Goal: Transaction & Acquisition: Purchase product/service

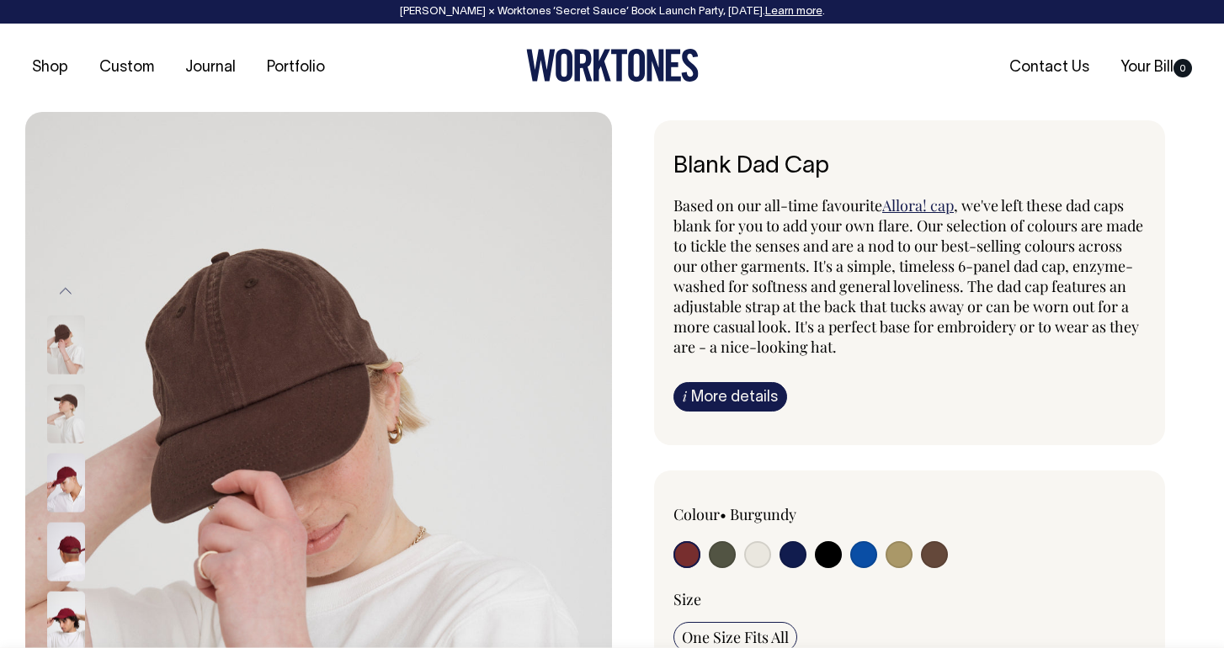
click at [67, 366] on img at bounding box center [66, 345] width 38 height 59
click at [56, 359] on img at bounding box center [66, 345] width 38 height 59
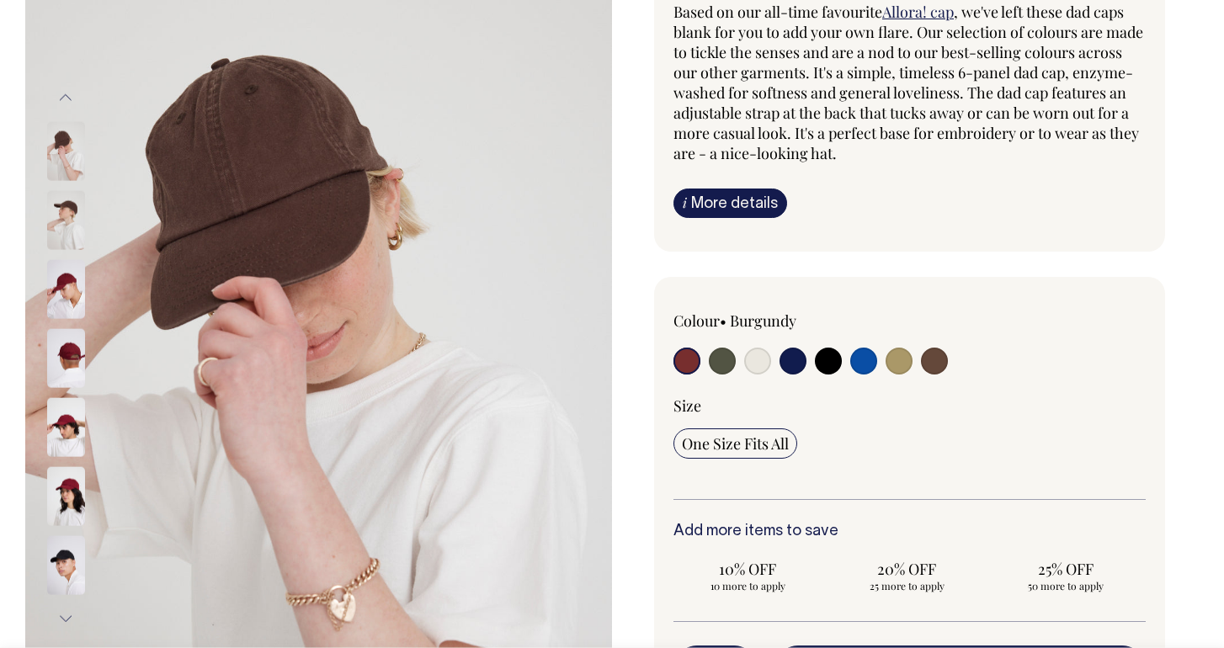
scroll to position [194, 0]
click at [70, 221] on img at bounding box center [66, 219] width 38 height 59
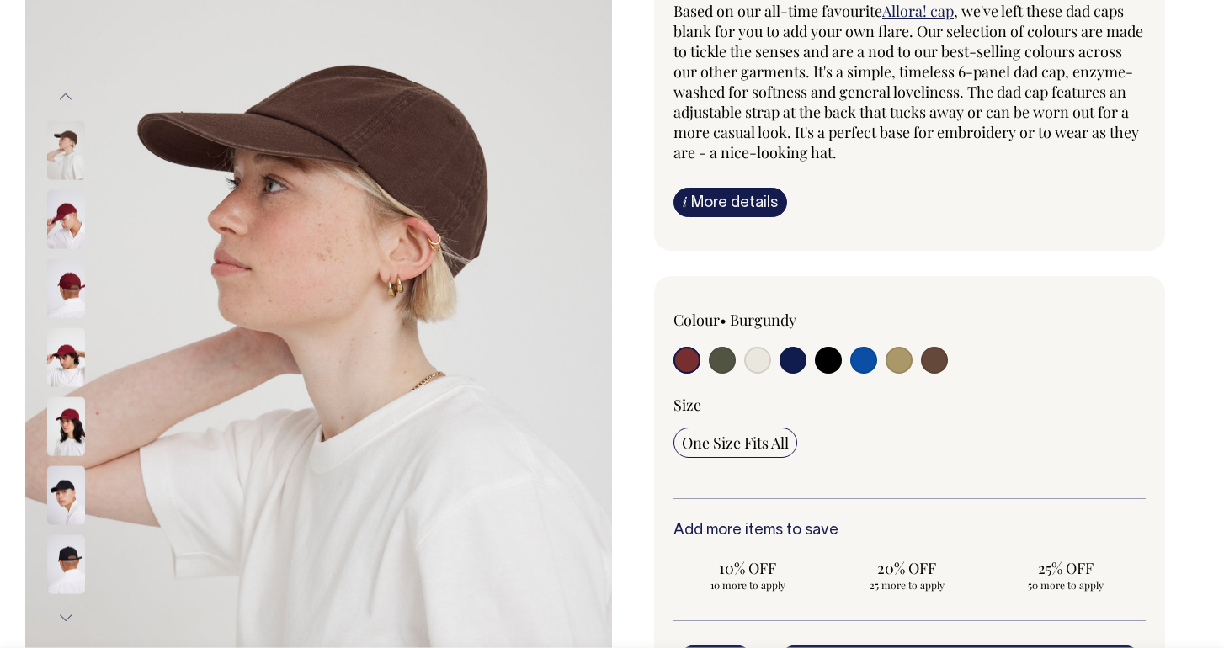
click at [70, 285] on img at bounding box center [66, 288] width 38 height 59
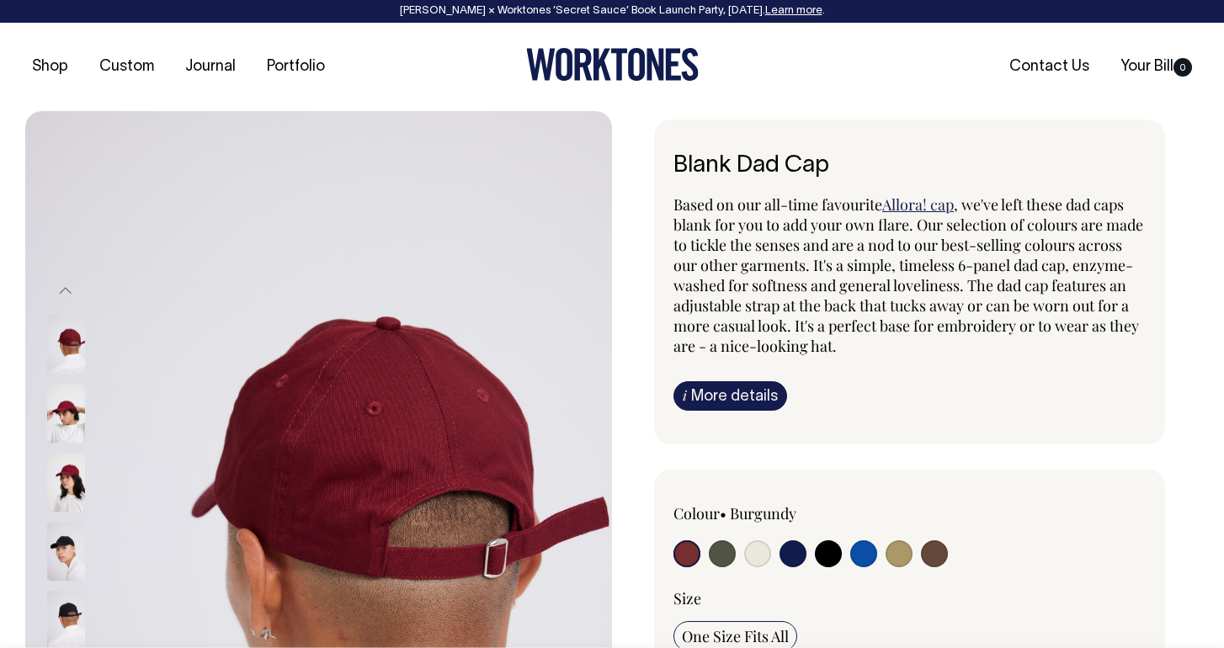
scroll to position [0, 0]
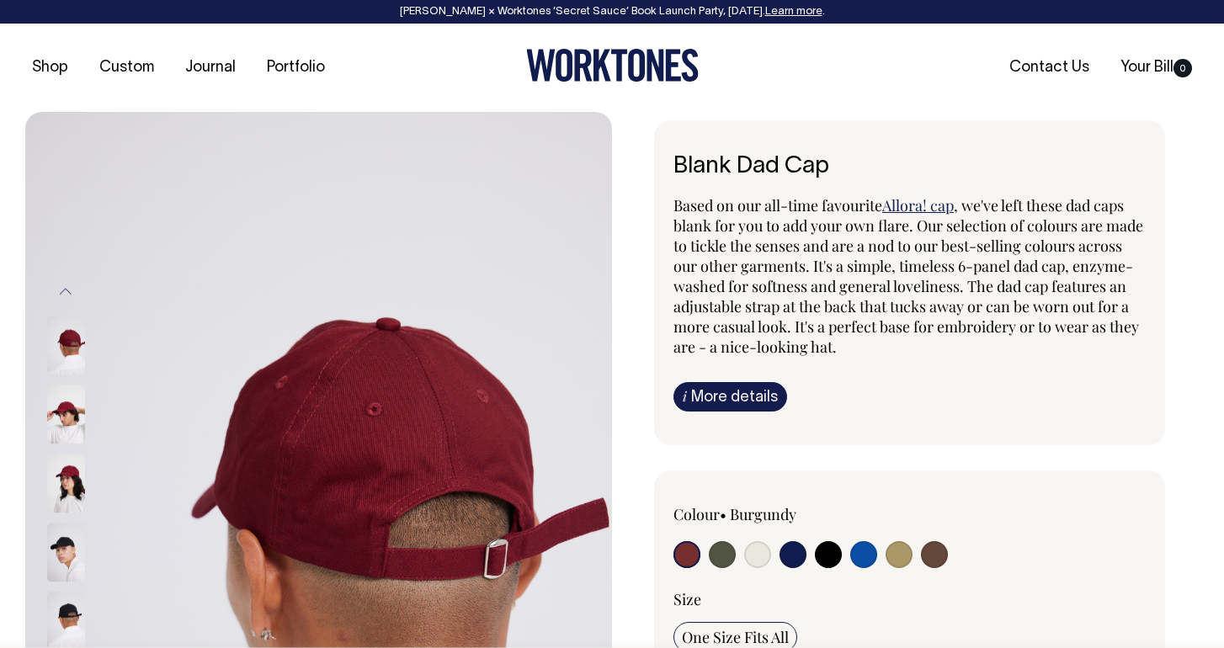
click at [72, 423] on img at bounding box center [66, 414] width 38 height 59
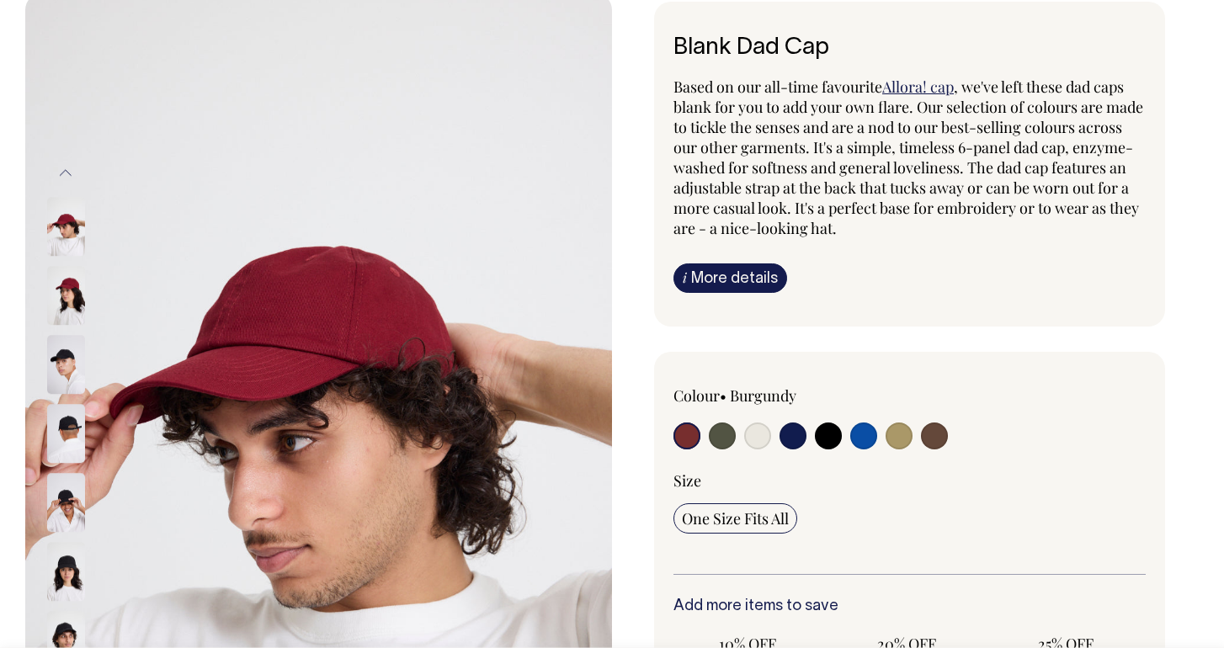
scroll to position [120, 0]
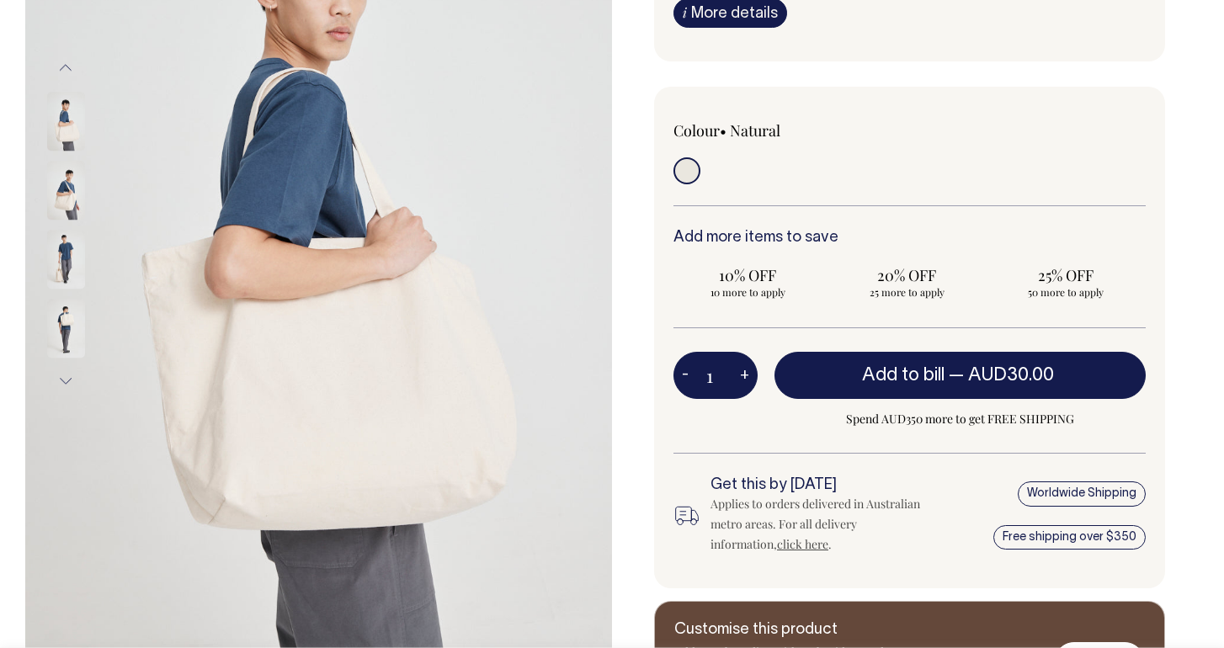
scroll to position [328, 0]
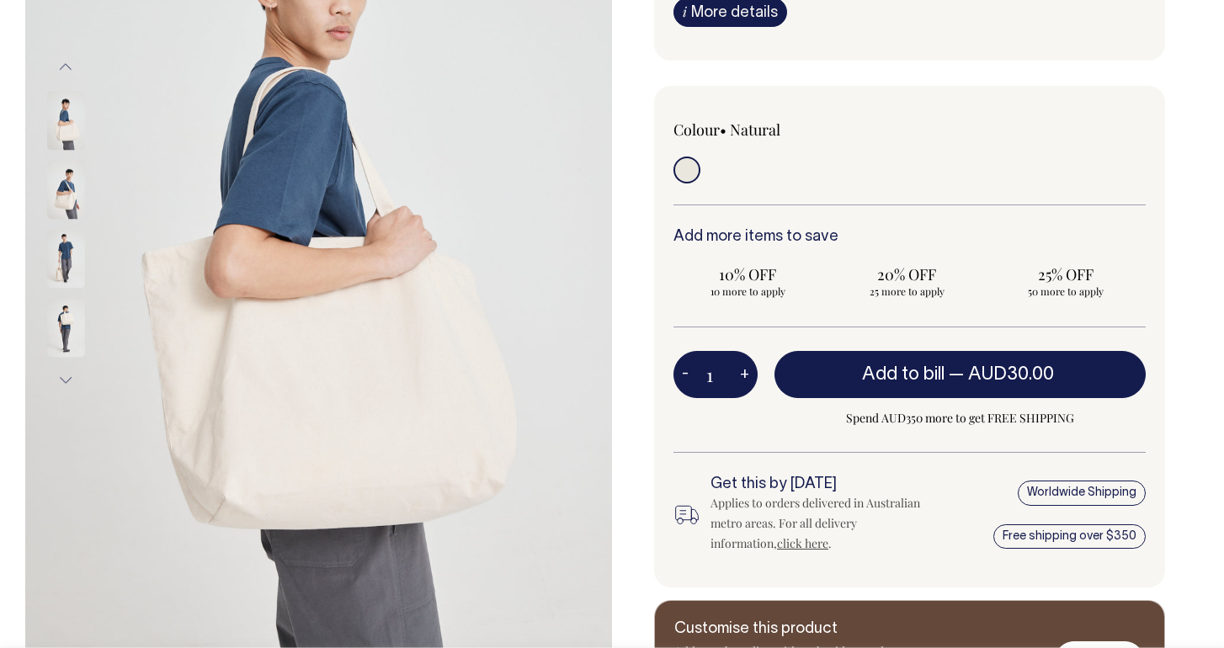
click at [58, 258] on img at bounding box center [66, 258] width 38 height 59
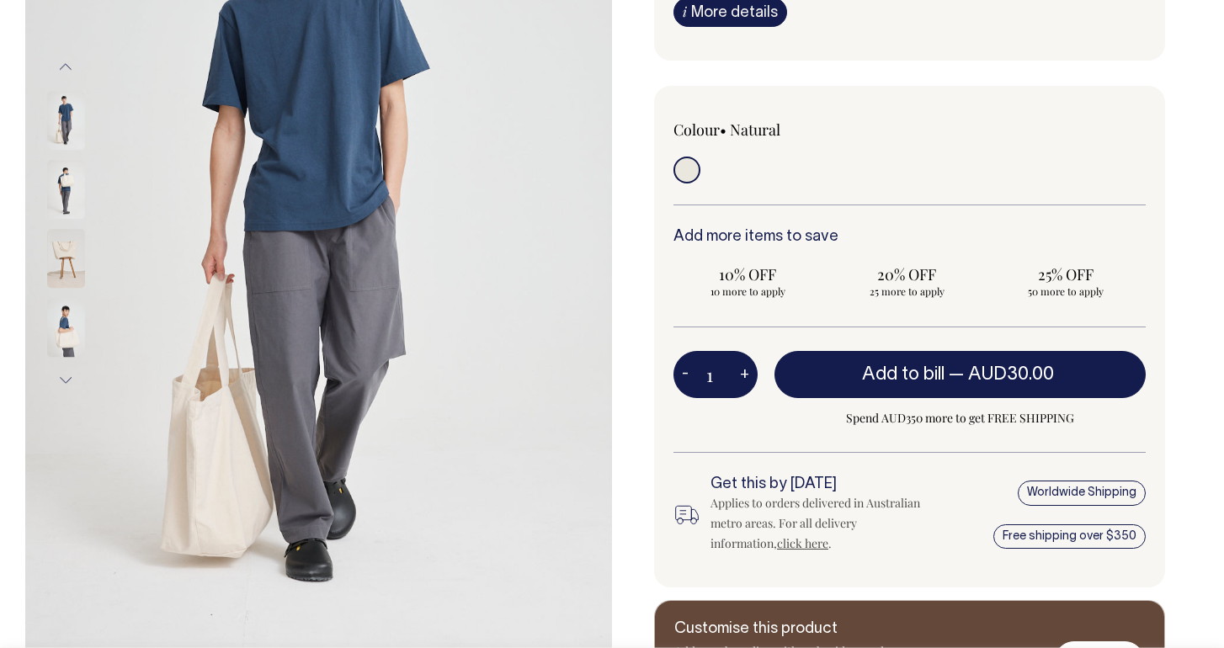
click at [62, 317] on img at bounding box center [66, 327] width 38 height 59
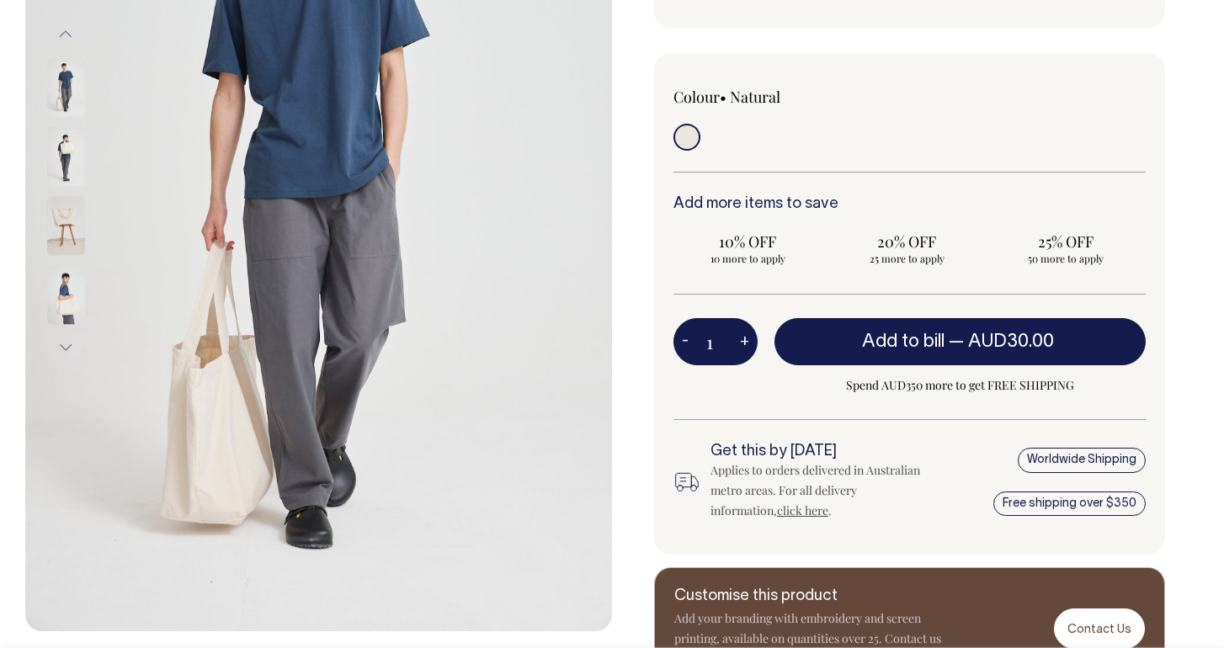
scroll to position [362, 0]
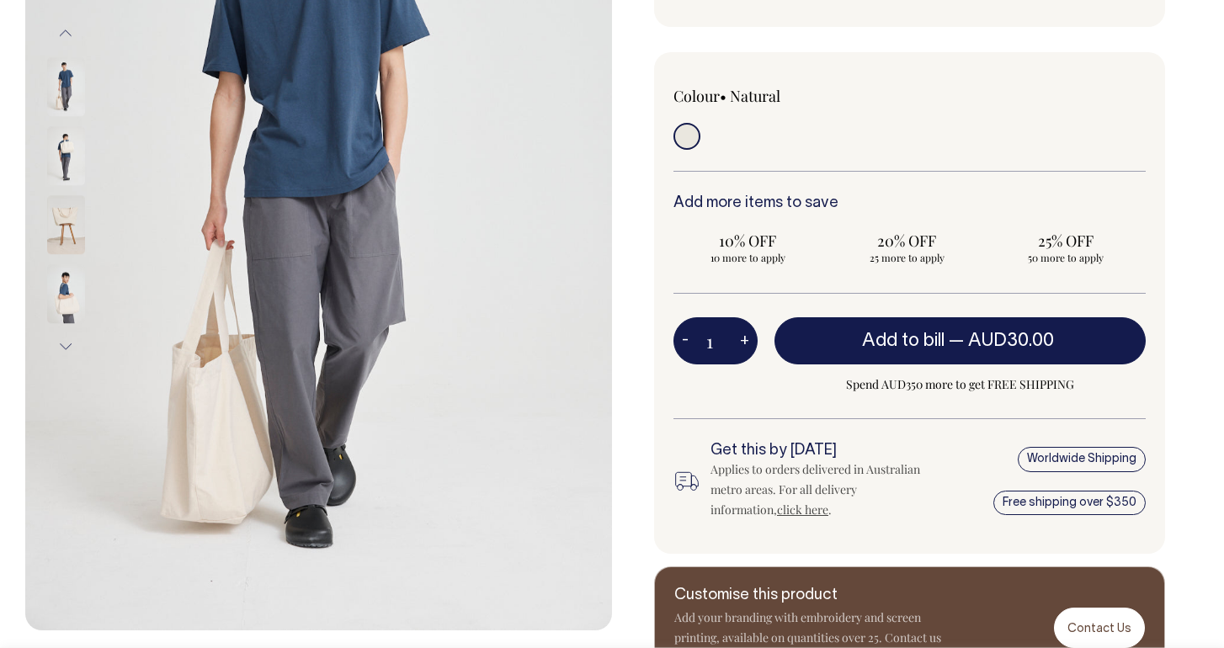
click at [732, 343] on button "+" at bounding box center [745, 341] width 26 height 34
type input "2"
click at [737, 342] on button "+" at bounding box center [745, 341] width 26 height 34
type input "3"
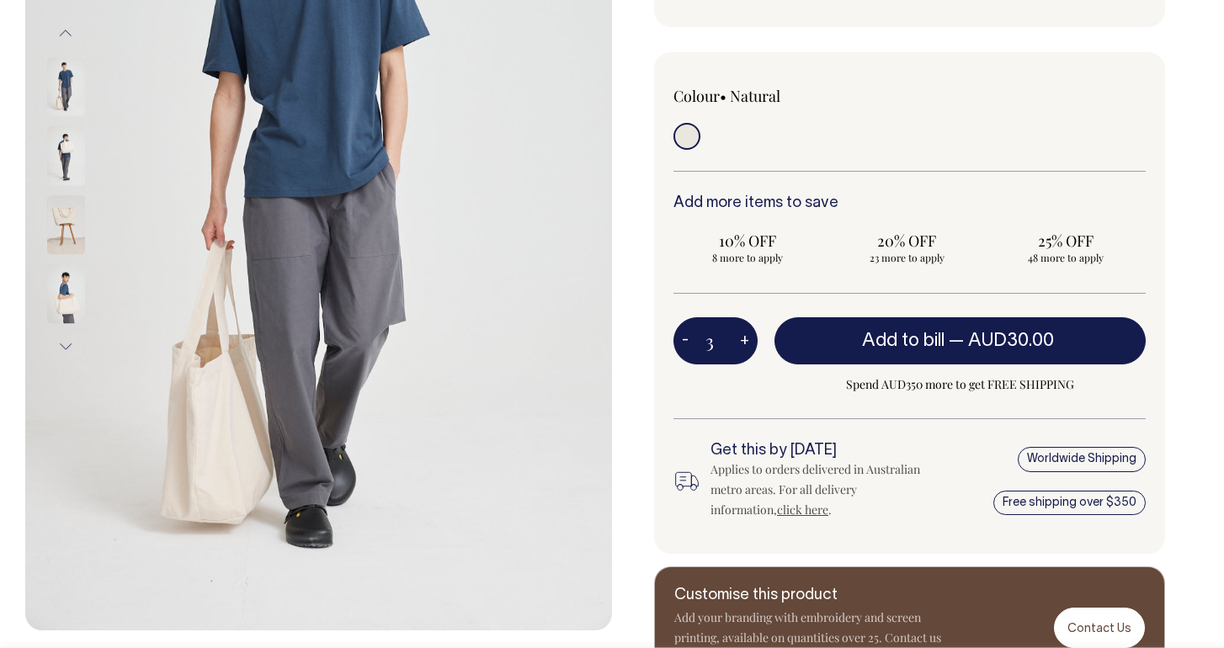
type input "3"
click at [737, 342] on button "+" at bounding box center [745, 341] width 26 height 34
type input "4"
click at [737, 342] on button "+" at bounding box center [745, 341] width 26 height 34
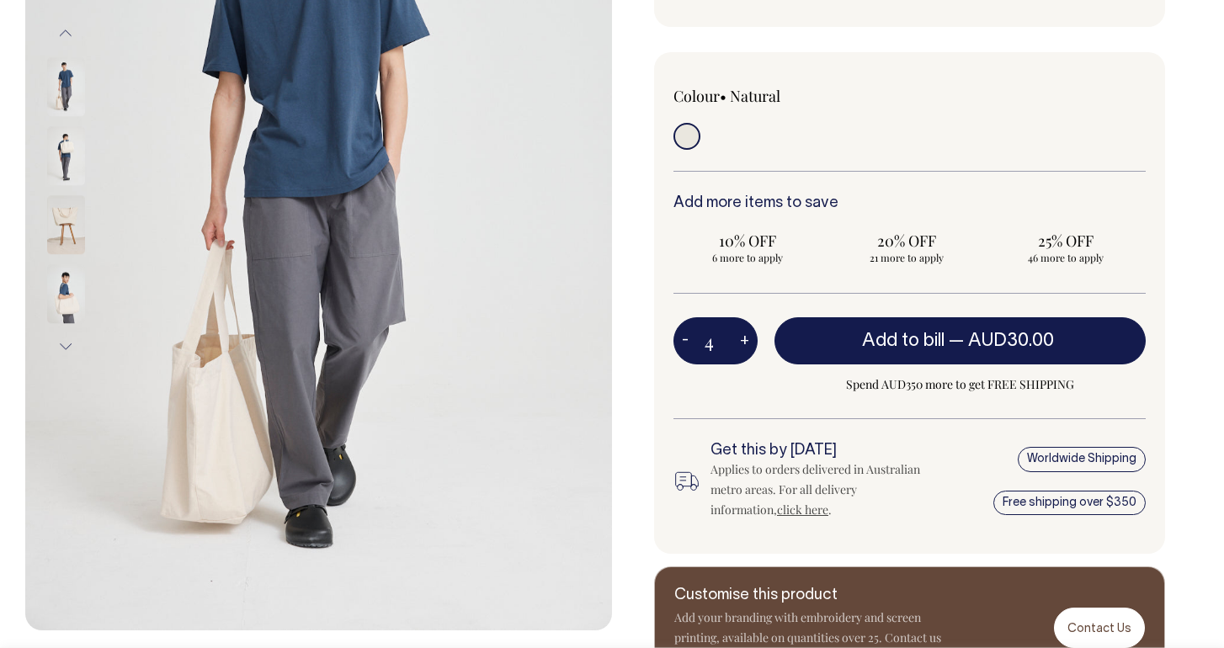
type input "5"
click at [737, 341] on button "+" at bounding box center [745, 341] width 26 height 34
type input "6"
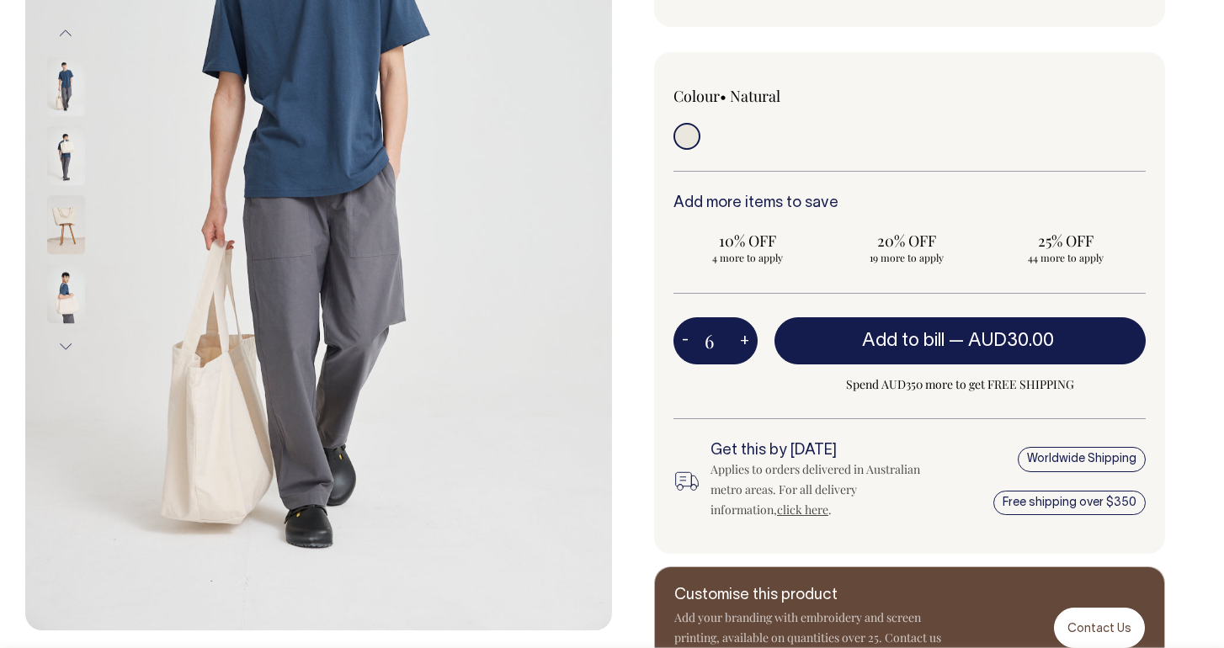
click at [737, 341] on button "+" at bounding box center [745, 341] width 26 height 34
type input "7"
click at [737, 341] on button "+" at bounding box center [745, 341] width 26 height 34
type input "8"
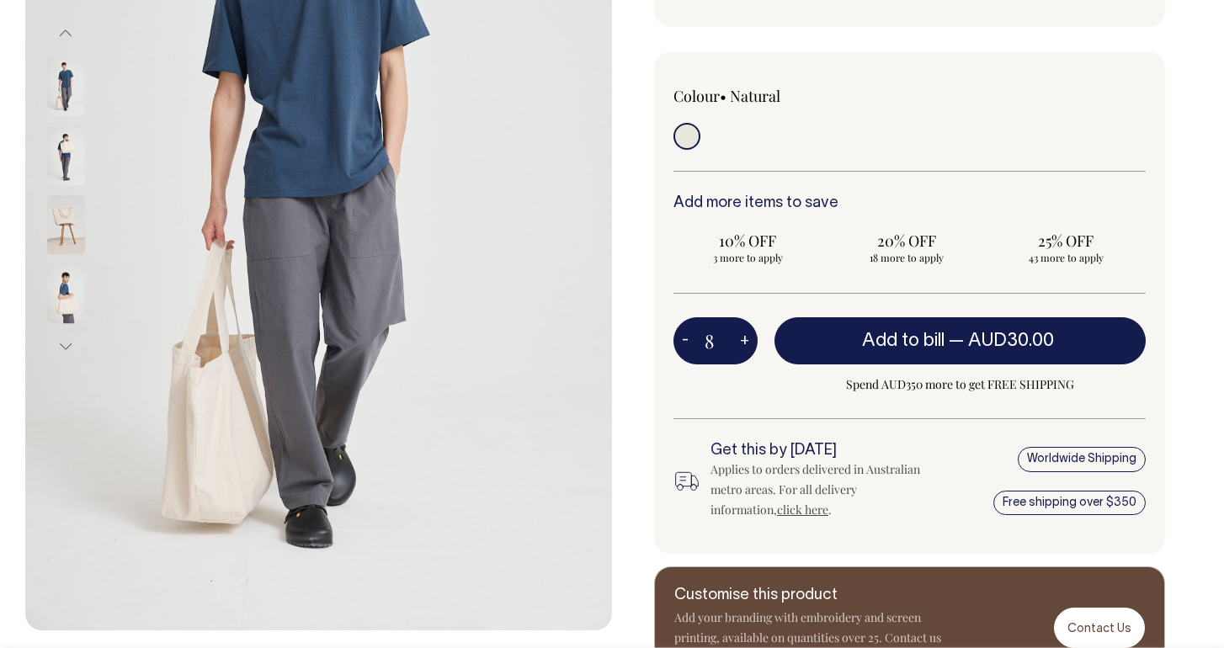
type input "8"
click at [737, 341] on button "+" at bounding box center [745, 341] width 26 height 34
type input "9"
click at [737, 341] on button "+" at bounding box center [745, 341] width 26 height 34
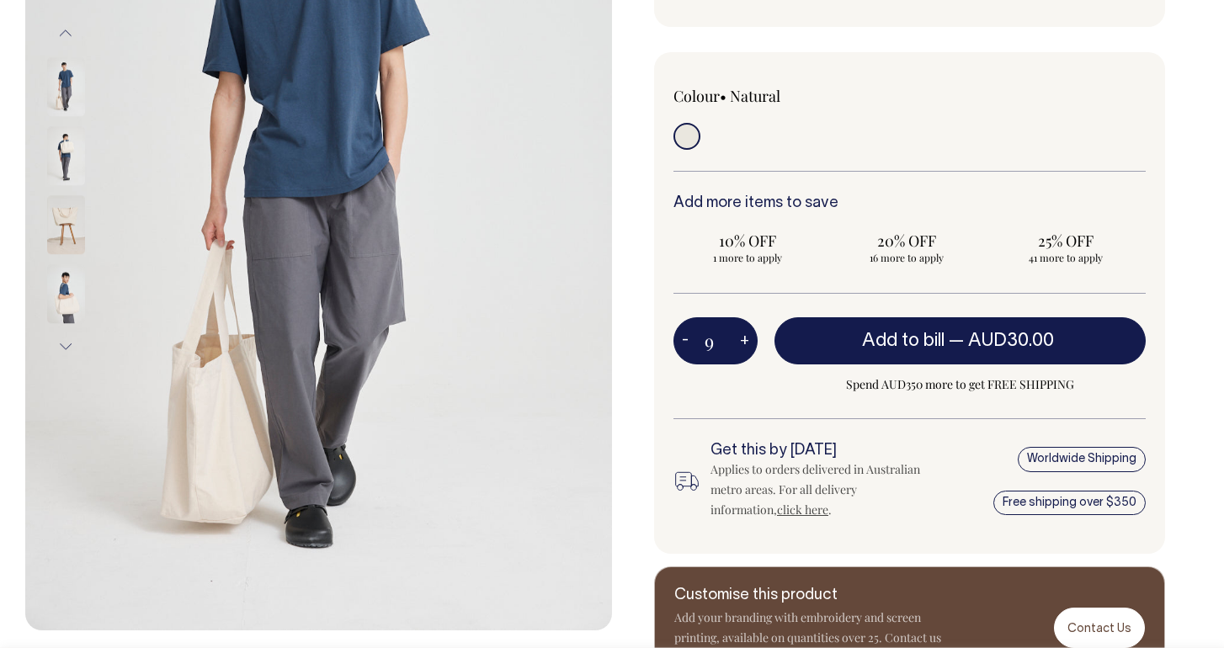
type input "10"
radio input "true"
type input "10"
click at [737, 339] on button "+" at bounding box center [745, 341] width 26 height 34
type input "11"
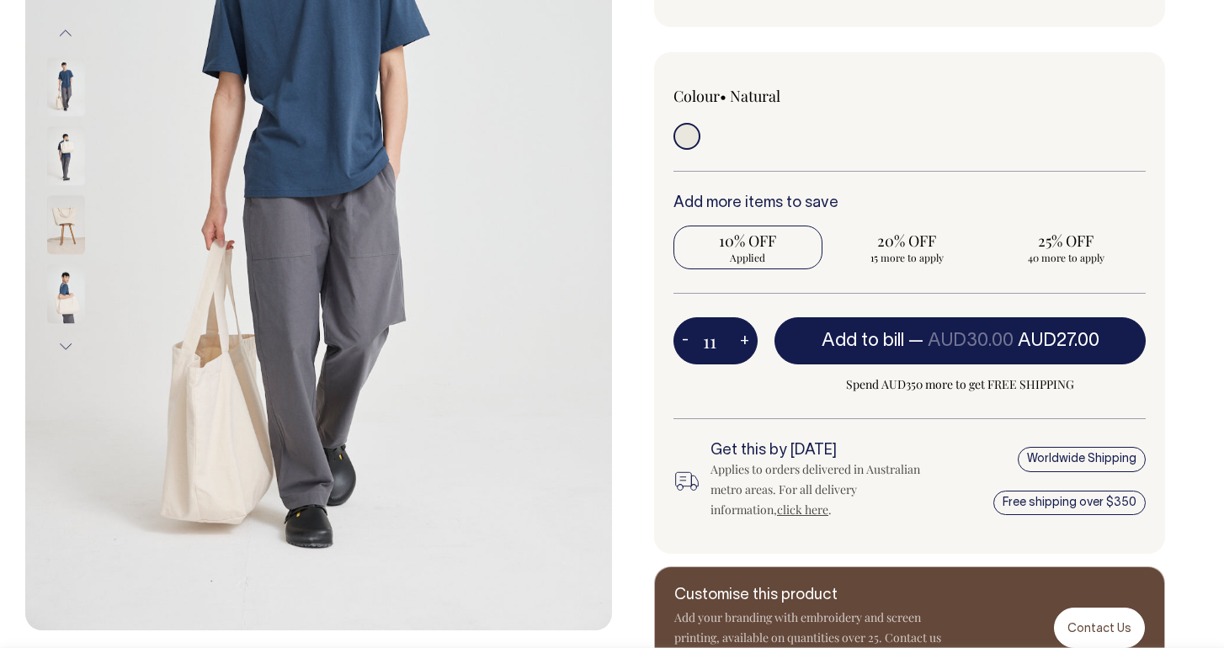
radio input "true"
type input "11"
click at [737, 339] on button "+" at bounding box center [745, 341] width 26 height 34
type input "12"
radio input "true"
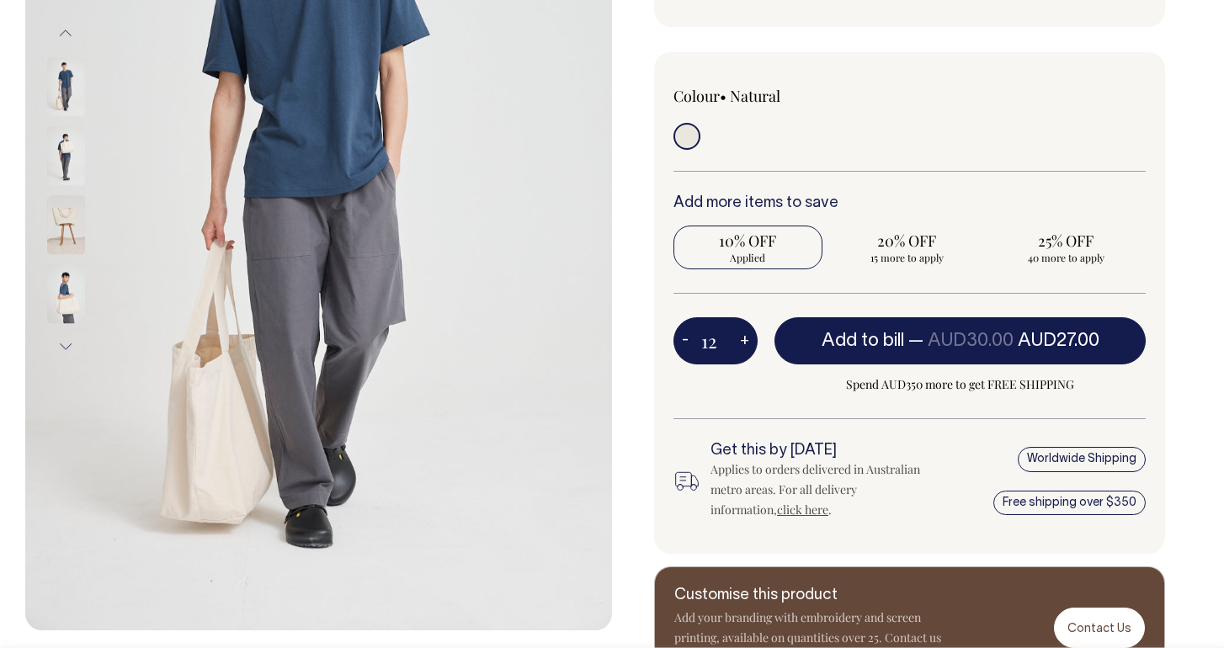
type input "12"
click at [737, 339] on button "+" at bounding box center [745, 341] width 26 height 34
type input "13"
radio input "true"
type input "13"
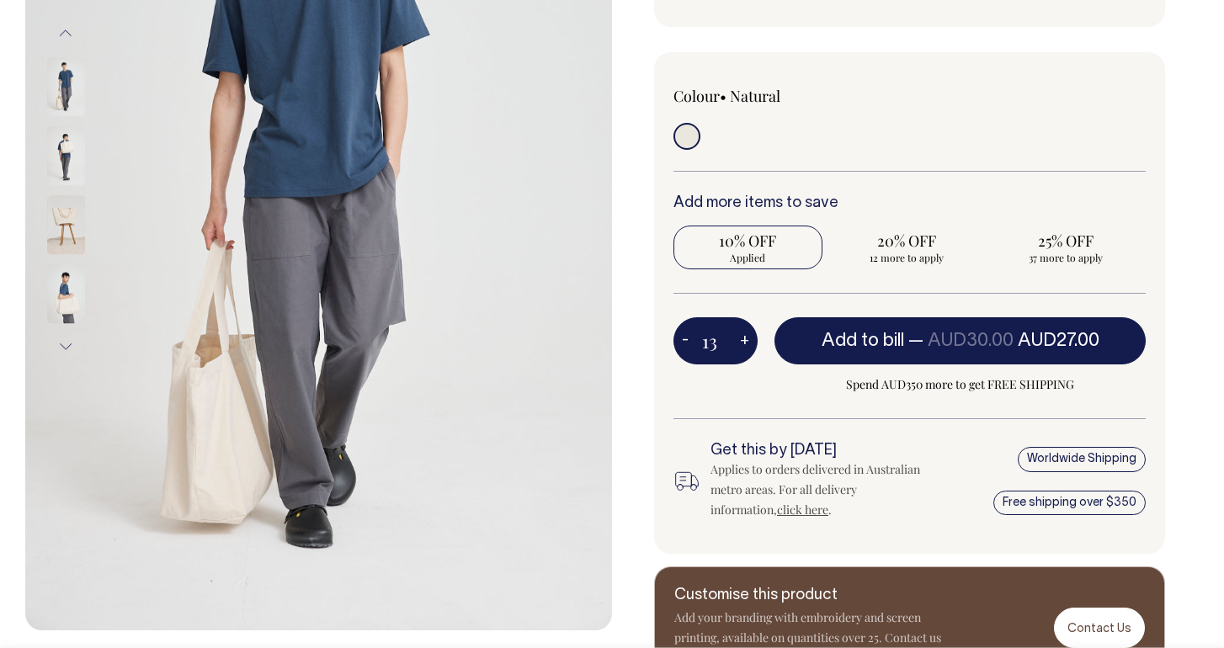
click at [737, 339] on button "+" at bounding box center [745, 341] width 26 height 34
type input "14"
radio input "true"
type input "14"
click at [737, 339] on button "+" at bounding box center [745, 341] width 26 height 34
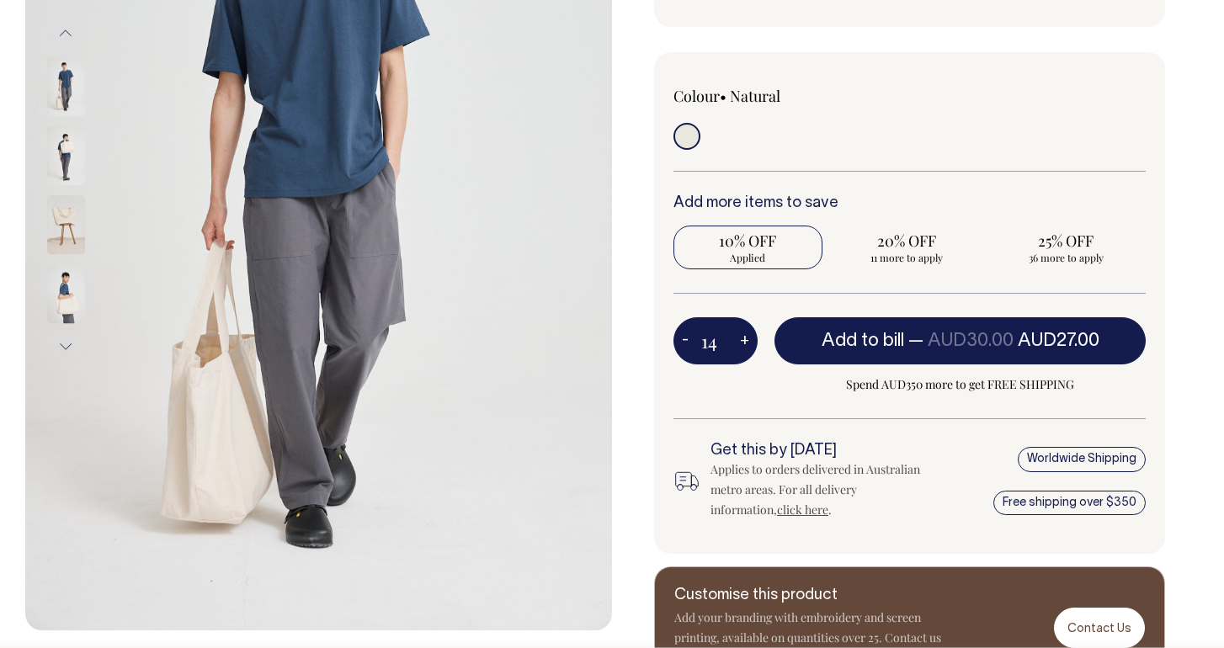
type input "15"
radio input "true"
type input "15"
click at [737, 339] on button "+" at bounding box center [745, 341] width 26 height 34
type input "16"
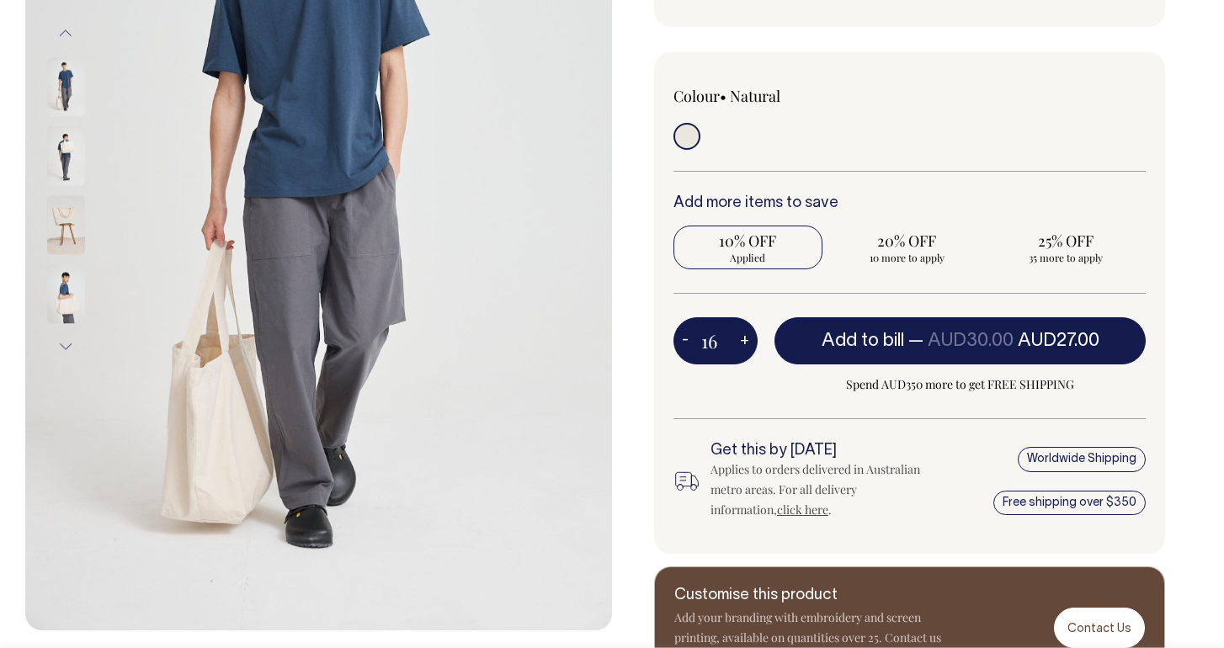
radio input "true"
type input "16"
click at [737, 339] on button "+" at bounding box center [745, 341] width 26 height 34
type input "17"
radio input "true"
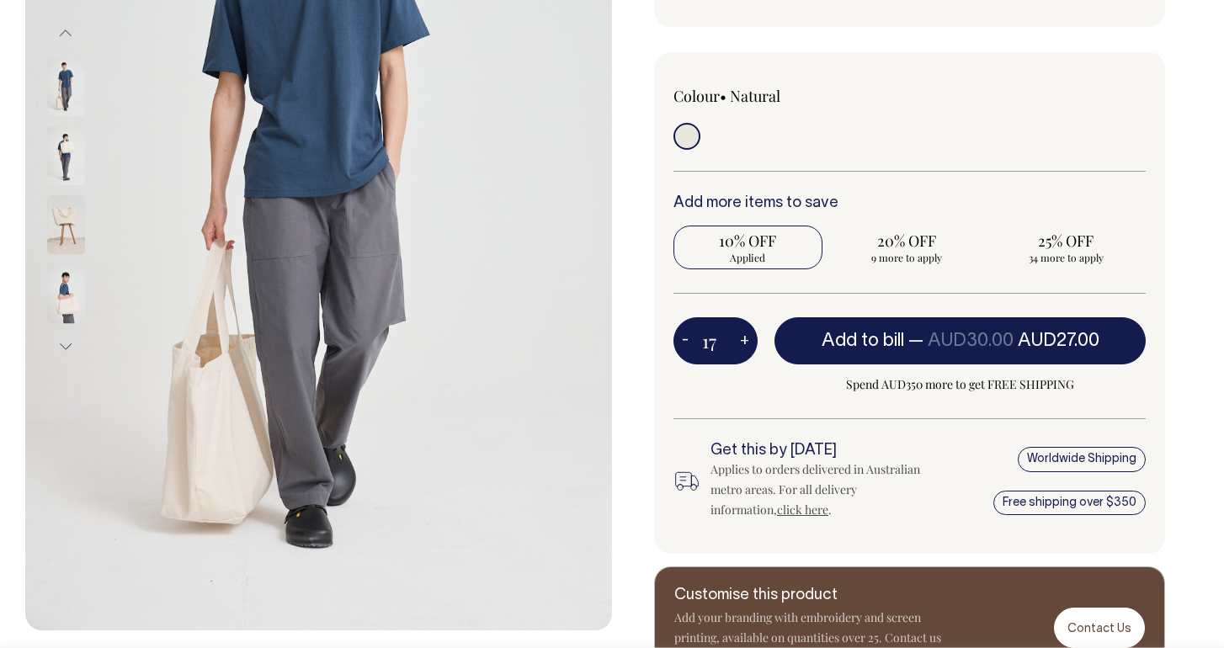
type input "17"
click at [737, 339] on button "+" at bounding box center [745, 341] width 26 height 34
type input "18"
radio input "true"
type input "18"
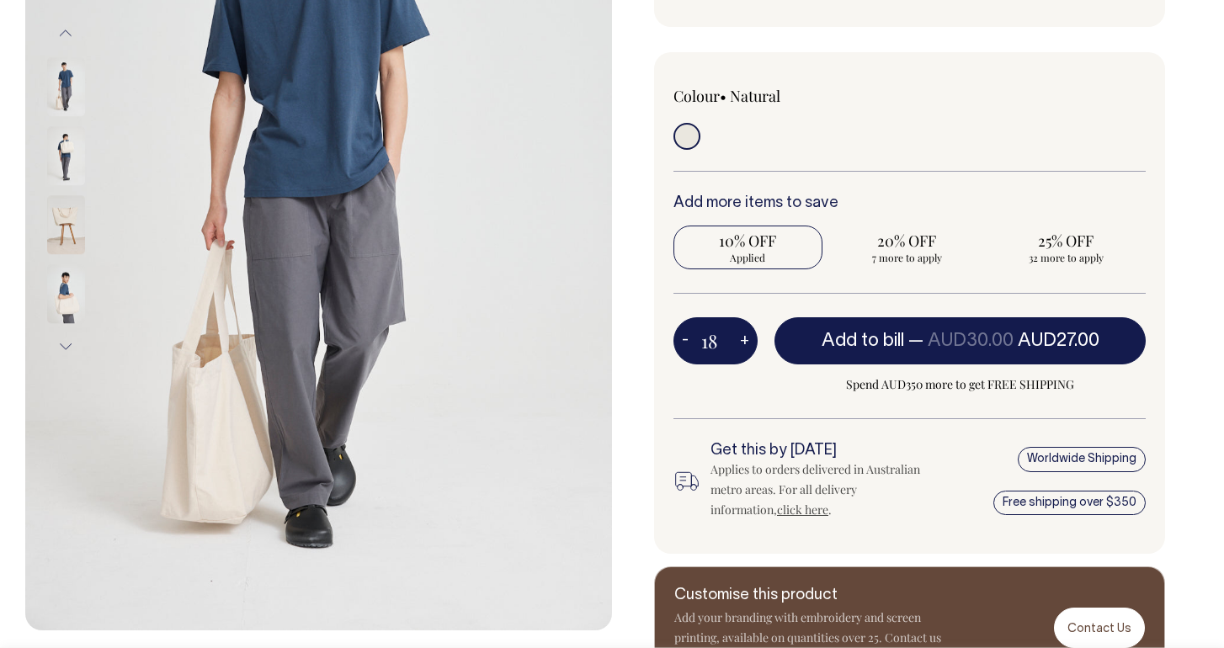
click at [737, 339] on button "+" at bounding box center [745, 341] width 26 height 34
type input "19"
radio input "true"
type input "19"
click at [737, 339] on button "+" at bounding box center [745, 341] width 26 height 34
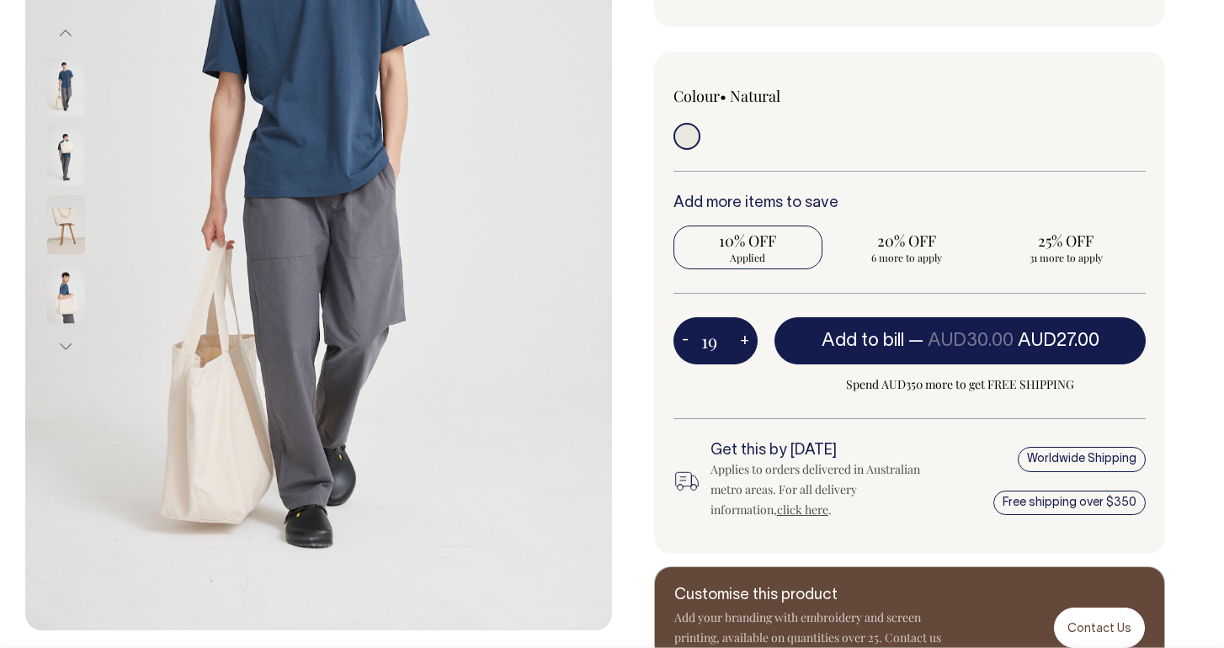
type input "20"
radio input "true"
type input "20"
click at [737, 339] on button "+" at bounding box center [745, 341] width 26 height 34
type input "21"
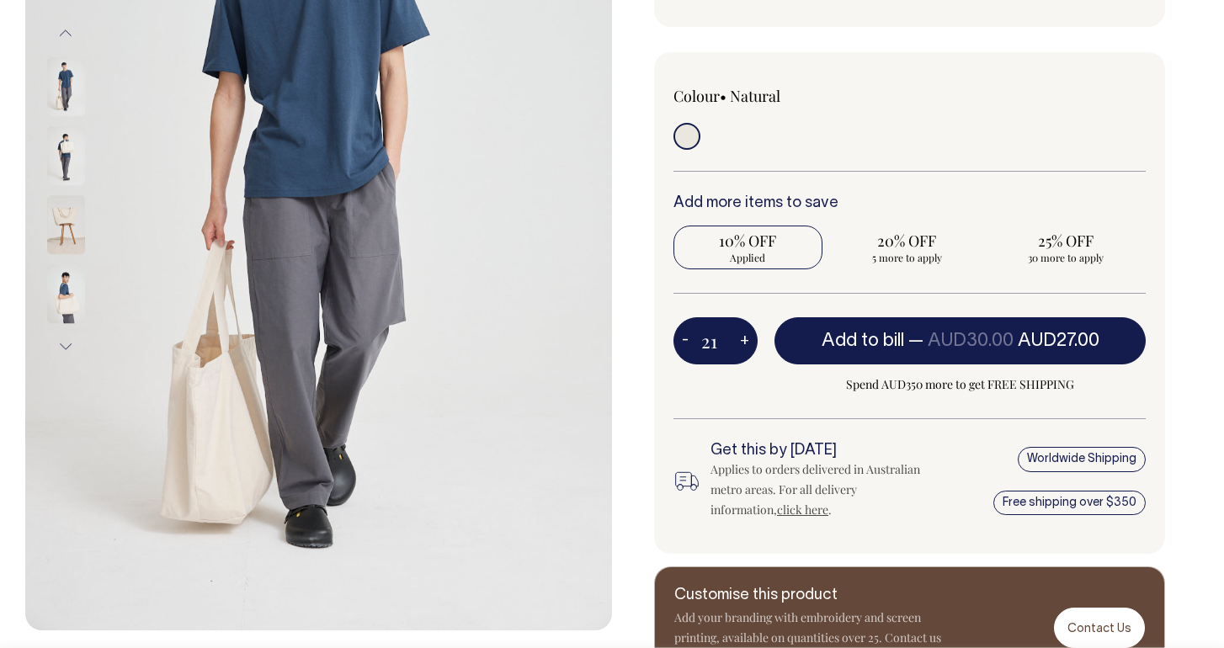
radio input "true"
type input "21"
click at [737, 339] on button "+" at bounding box center [745, 341] width 26 height 34
type input "22"
radio input "true"
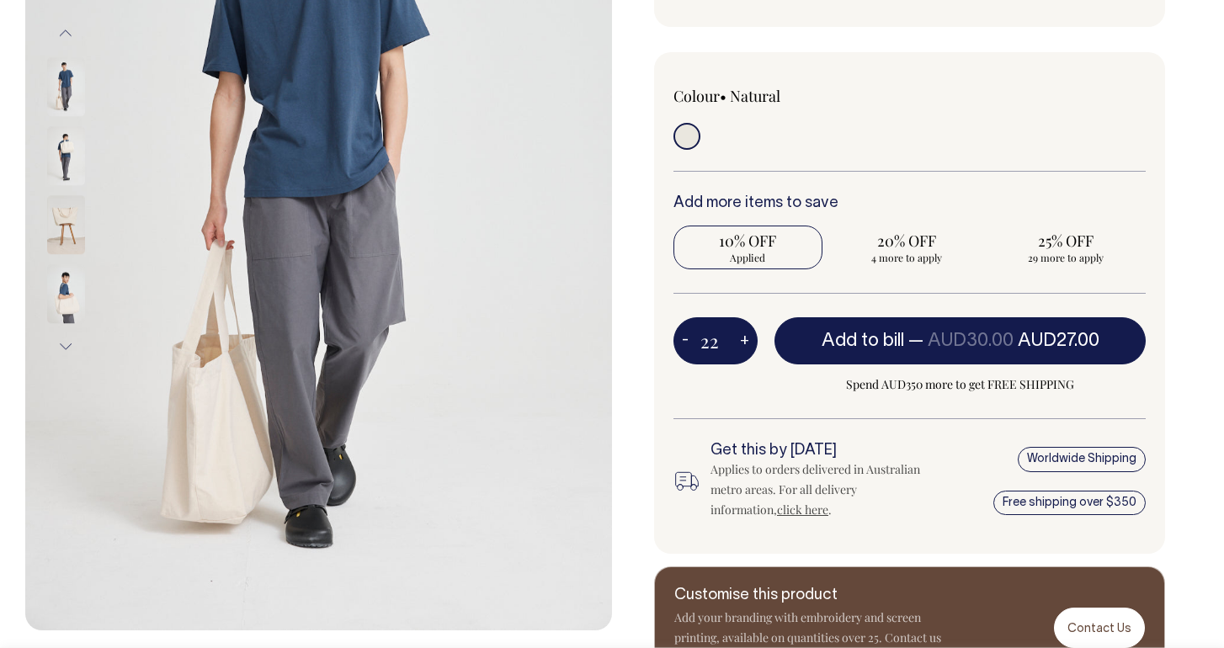
type input "22"
click at [737, 339] on button "+" at bounding box center [745, 341] width 26 height 34
type input "23"
radio input "true"
type input "23"
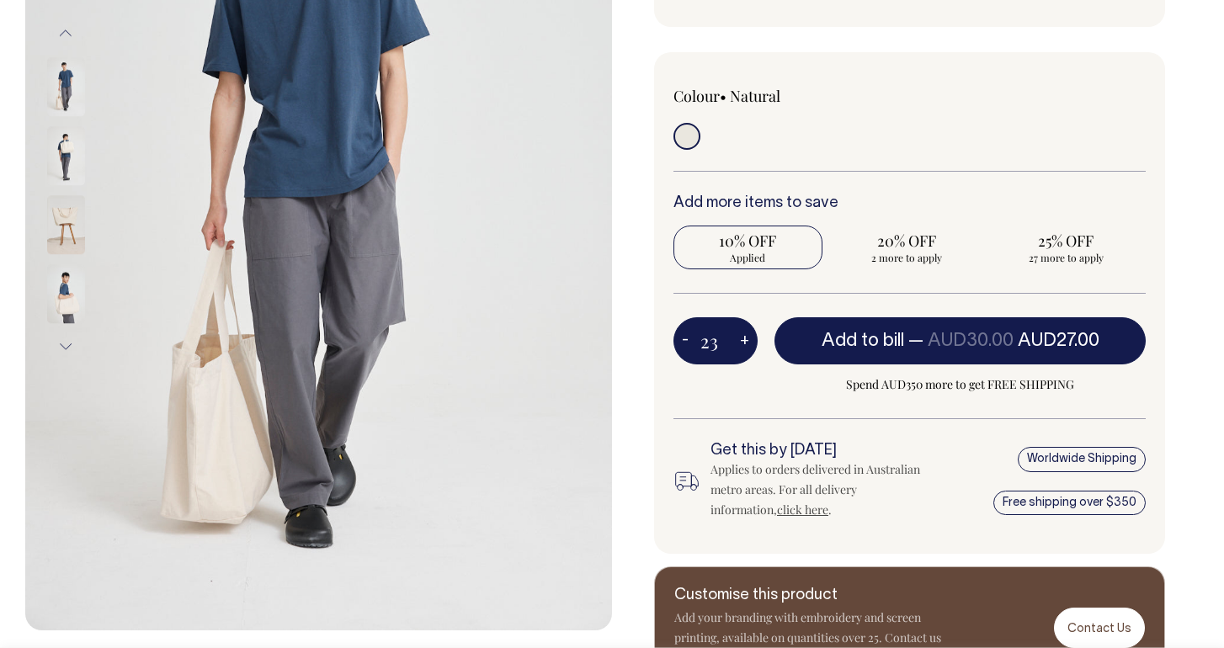
click at [737, 339] on button "+" at bounding box center [745, 341] width 26 height 34
type input "24"
radio input "true"
type input "24"
click at [737, 339] on button "+" at bounding box center [745, 341] width 26 height 34
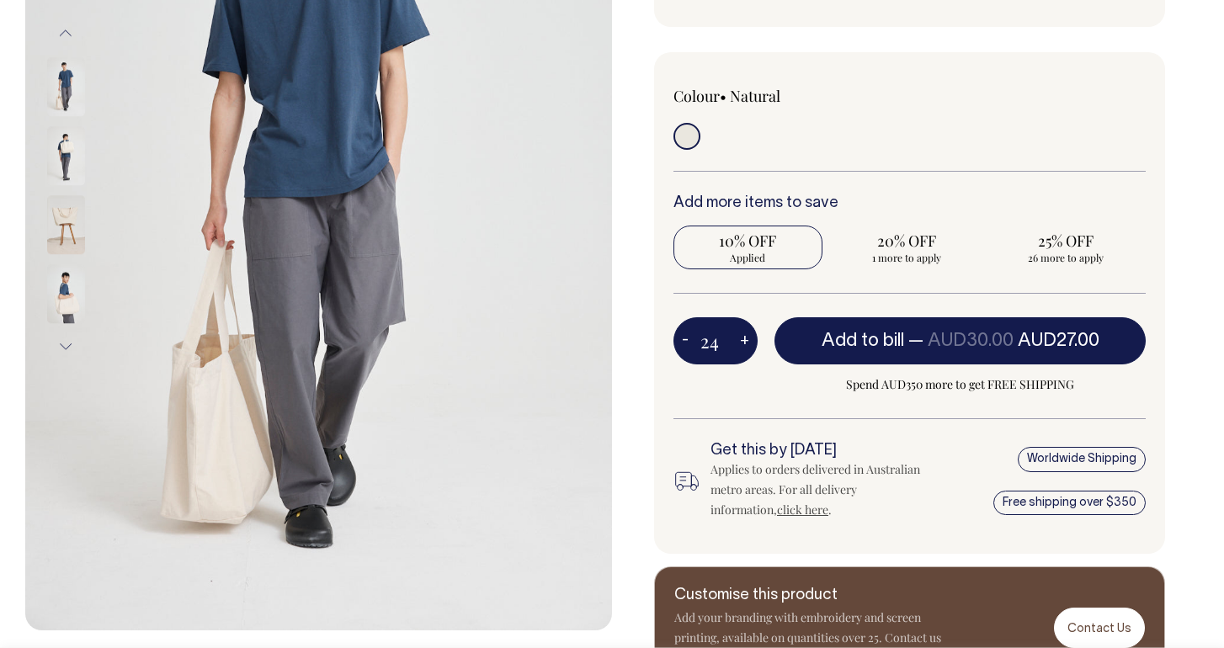
type input "25"
radio input "false"
radio input "true"
type input "25"
click at [737, 339] on button "+" at bounding box center [745, 341] width 26 height 34
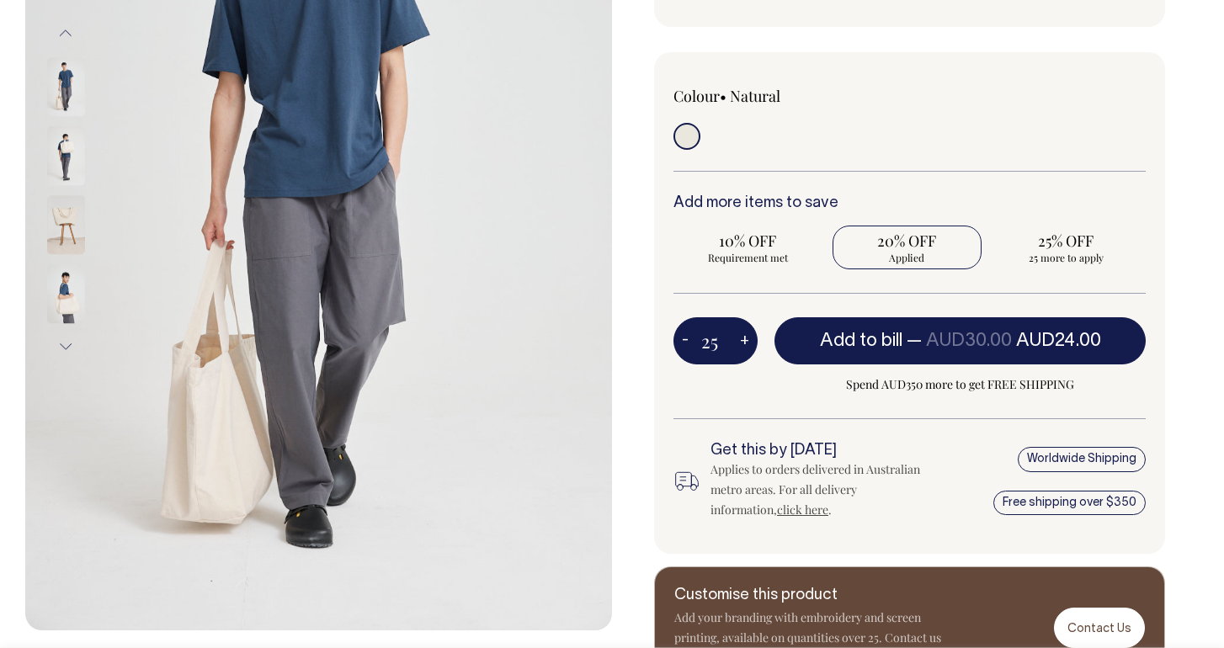
type input "26"
radio input "true"
type input "26"
click at [737, 339] on button "+" at bounding box center [745, 341] width 26 height 34
type input "27"
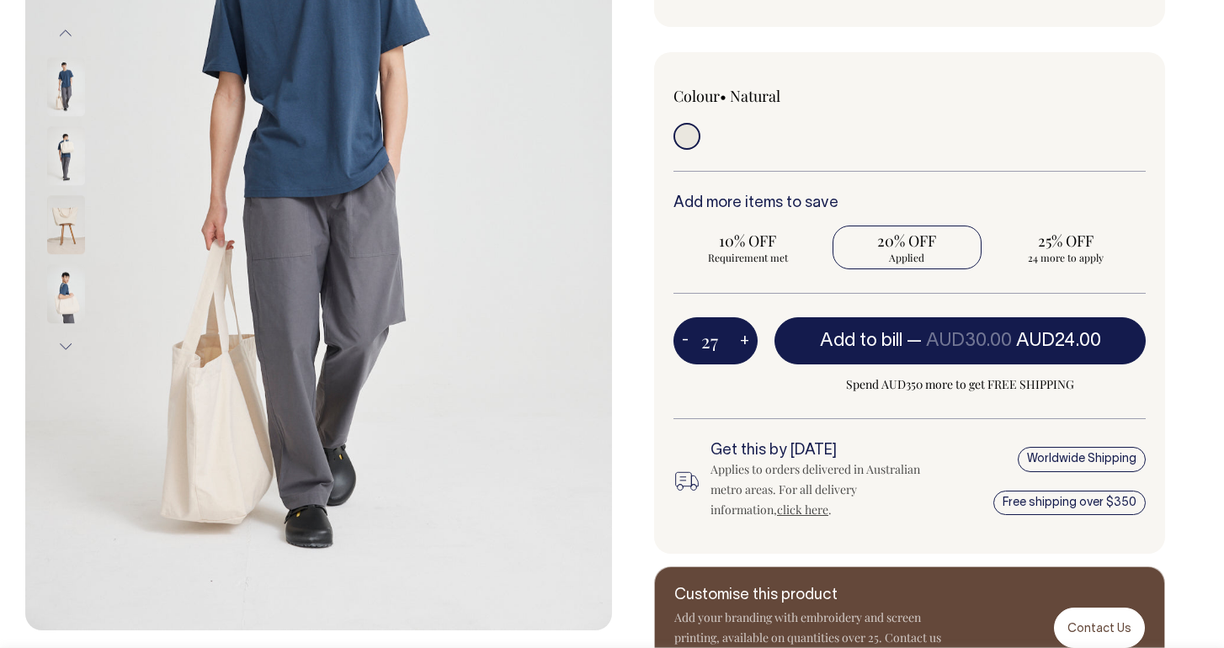
radio input "true"
type input "27"
click at [737, 339] on button "+" at bounding box center [745, 341] width 26 height 34
type input "28"
radio input "true"
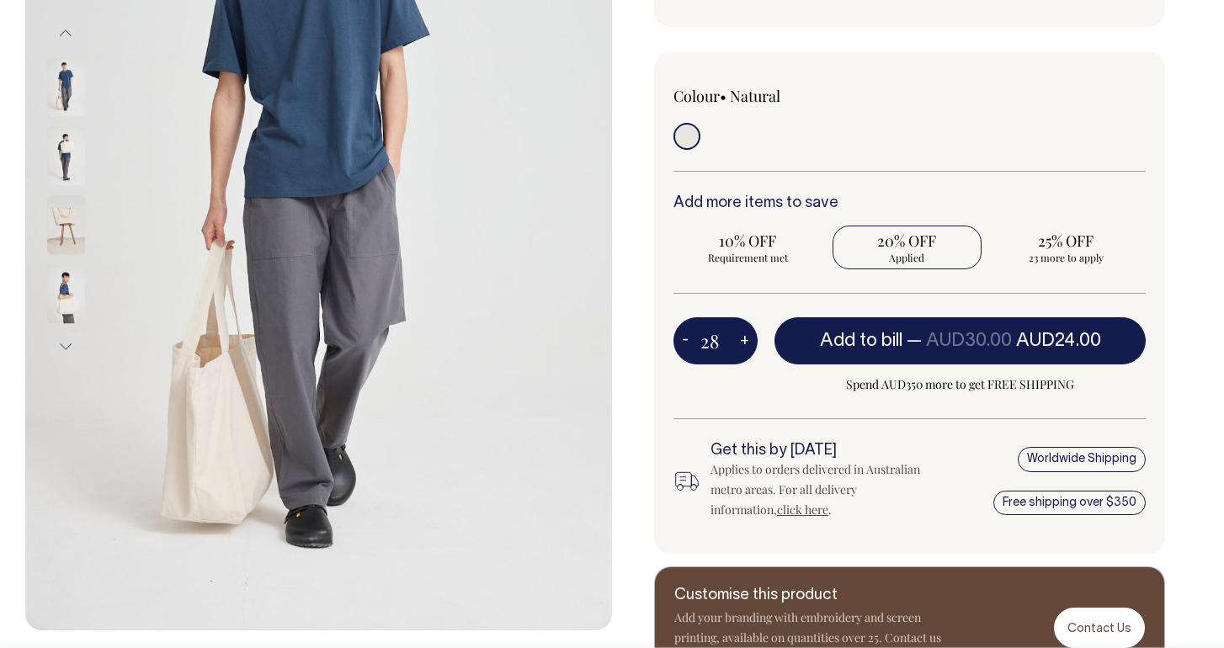
type input "28"
click at [737, 339] on button "+" at bounding box center [745, 341] width 26 height 34
type input "29"
radio input "true"
type input "29"
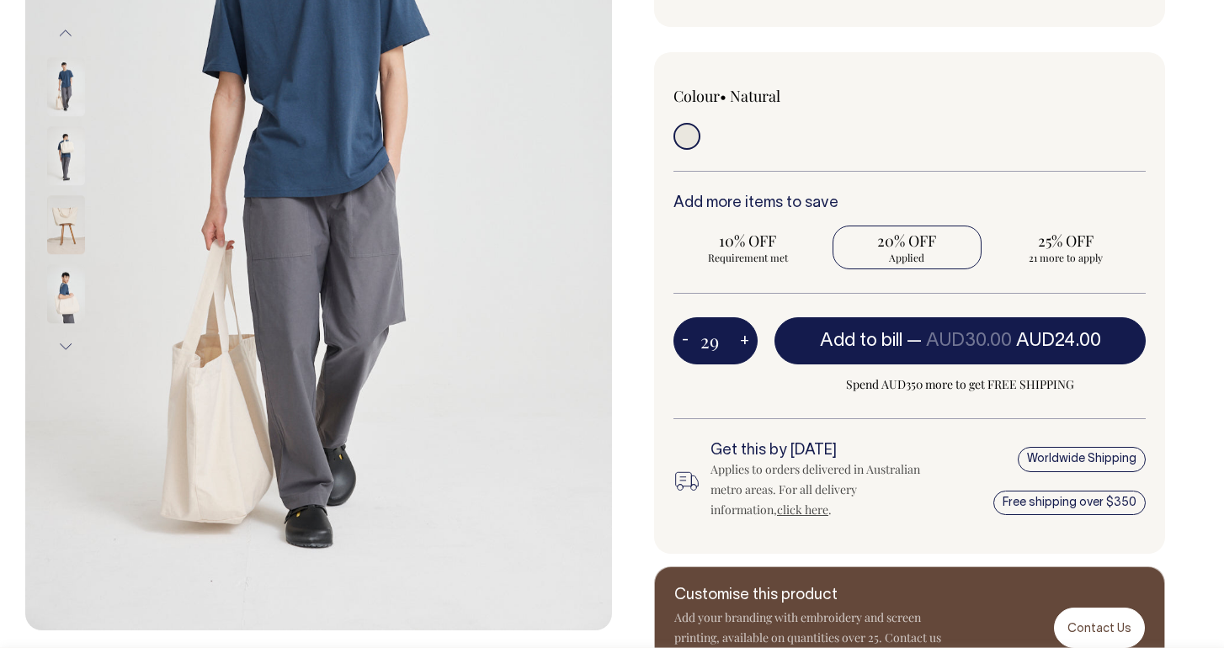
click at [737, 339] on button "+" at bounding box center [745, 341] width 26 height 34
type input "30"
radio input "true"
type input "30"
click at [737, 341] on button "+" at bounding box center [745, 341] width 26 height 34
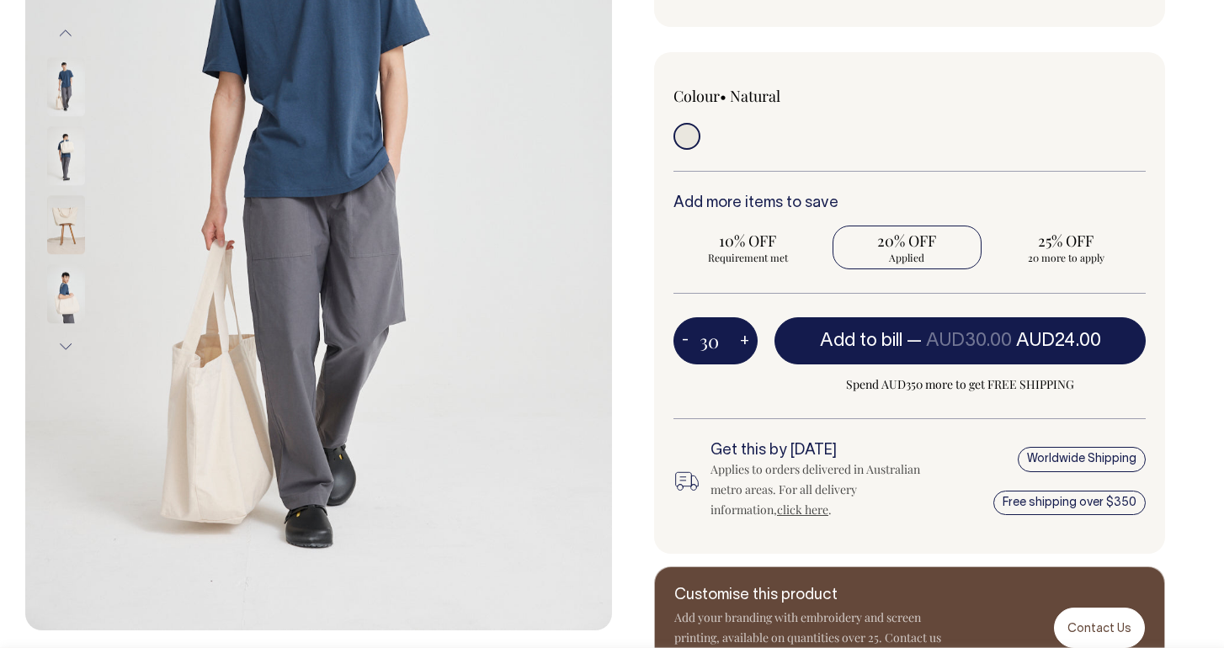
type input "31"
radio input "true"
type input "31"
click at [737, 341] on button "+" at bounding box center [745, 341] width 26 height 34
type input "32"
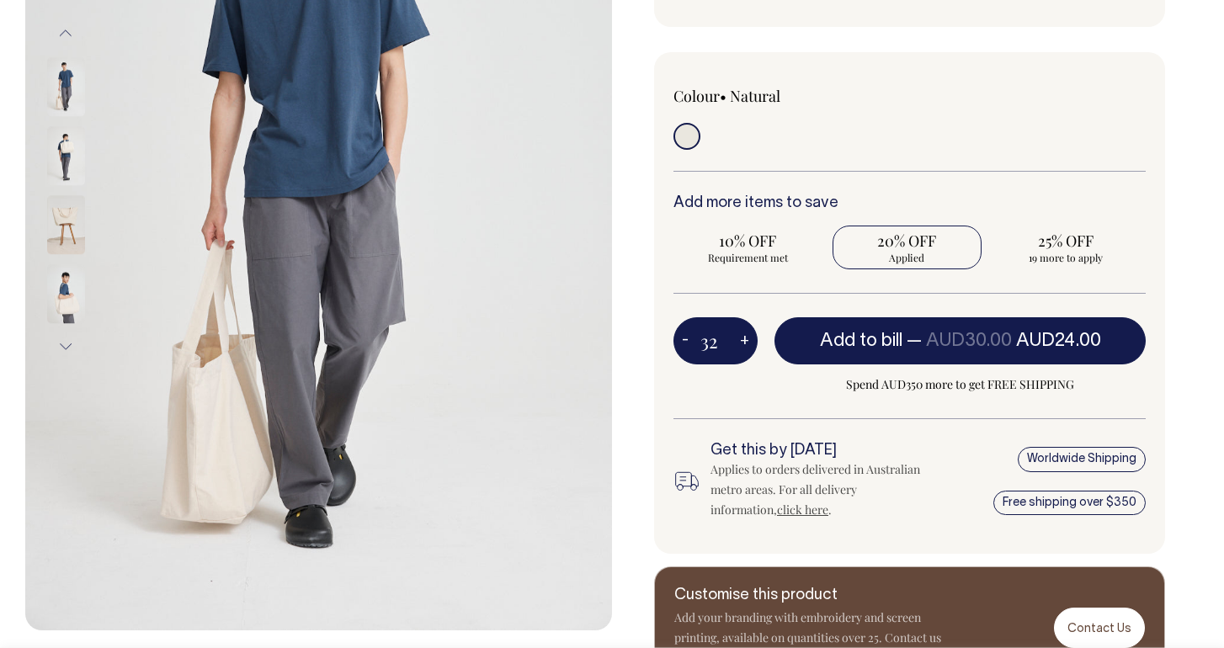
radio input "true"
type input "32"
click at [737, 341] on button "+" at bounding box center [745, 341] width 26 height 34
type input "33"
radio input "true"
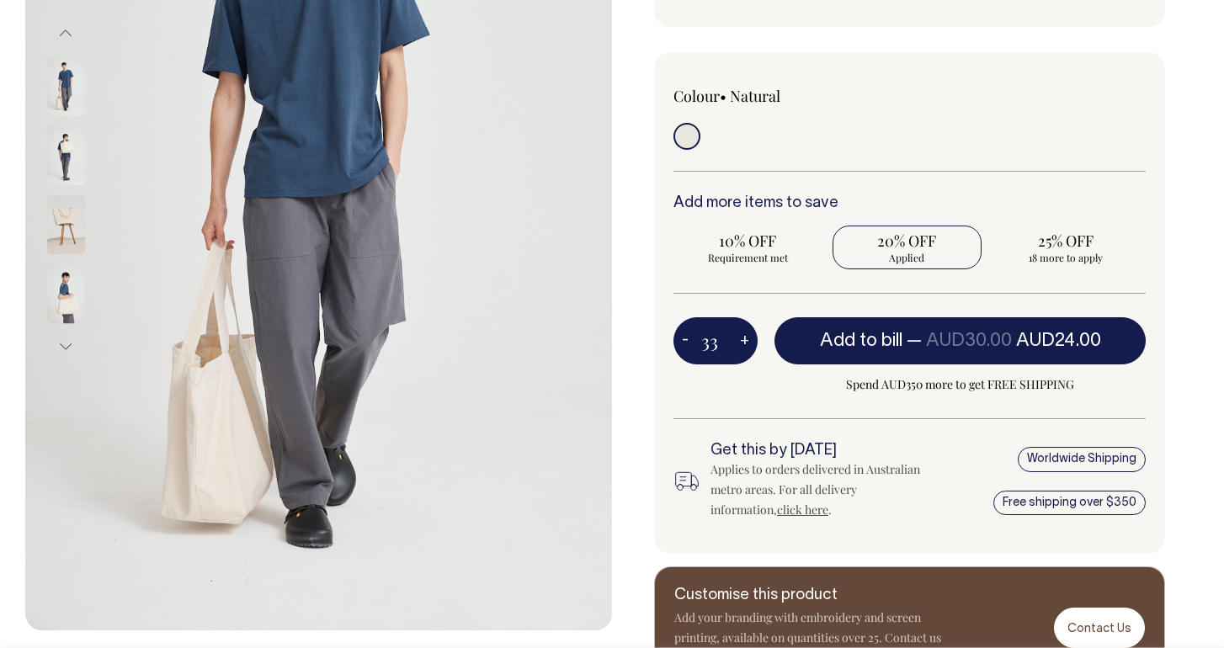
type input "33"
click at [737, 341] on button "+" at bounding box center [745, 341] width 26 height 34
type input "34"
radio input "true"
type input "34"
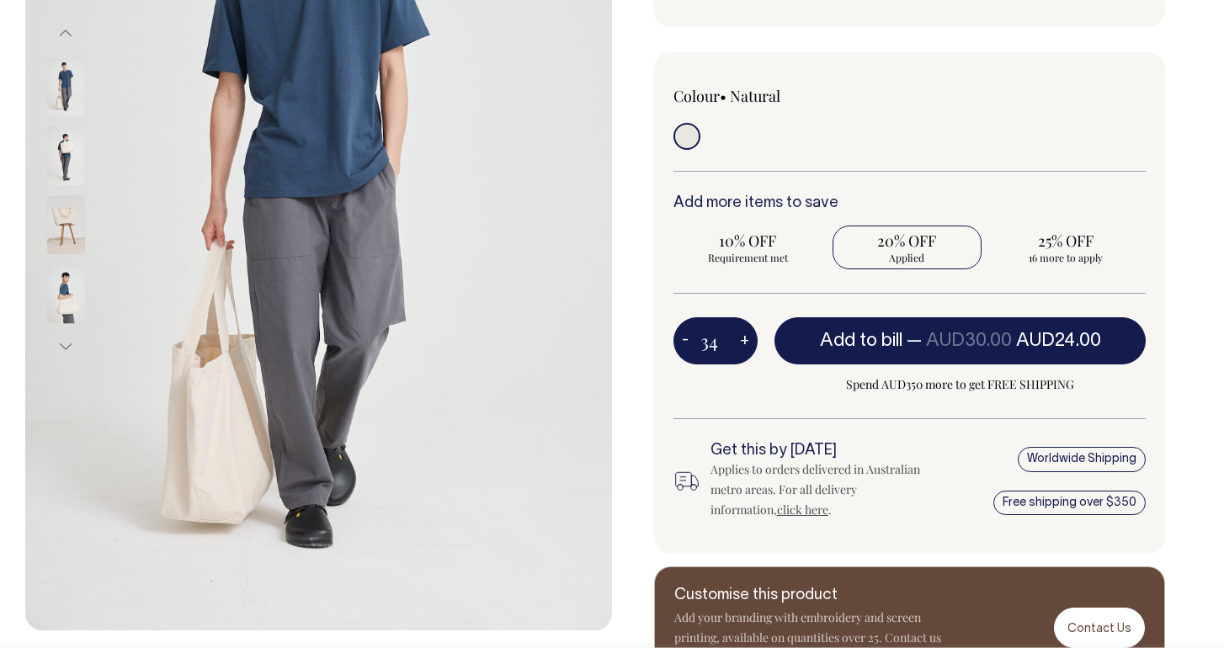
click at [737, 341] on button "+" at bounding box center [745, 341] width 26 height 34
type input "35"
radio input "true"
type input "35"
click at [737, 341] on button "+" at bounding box center [745, 341] width 26 height 34
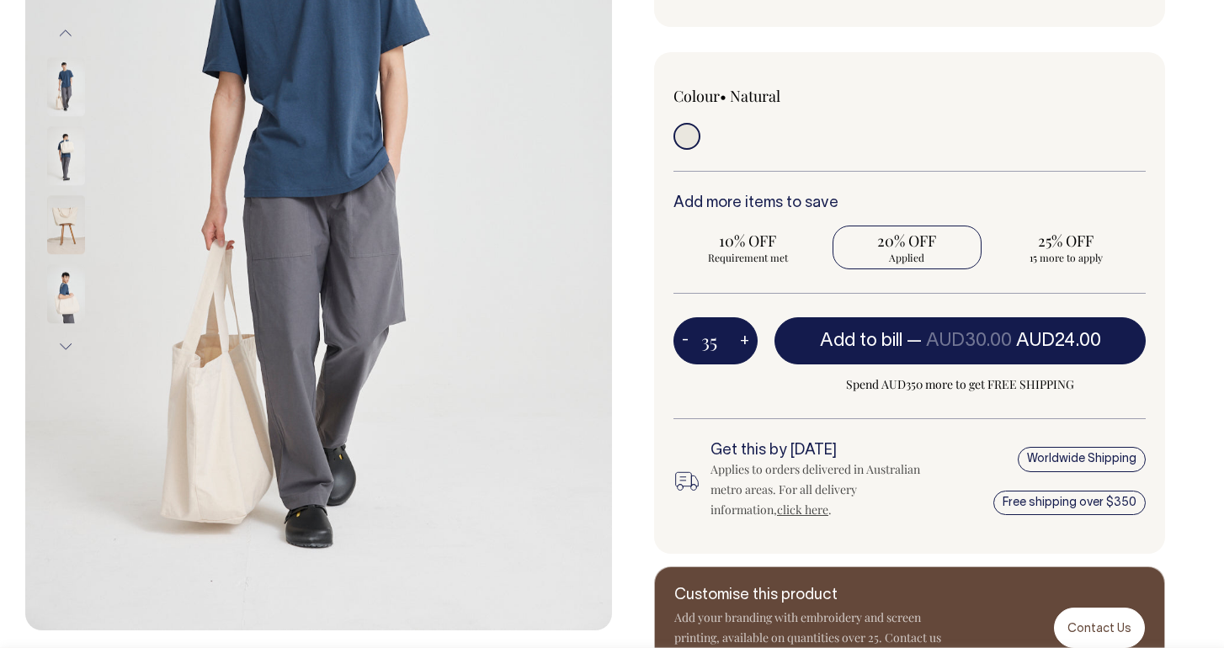
type input "36"
radio input "true"
type input "36"
click at [737, 341] on button "+" at bounding box center [745, 341] width 26 height 34
type input "37"
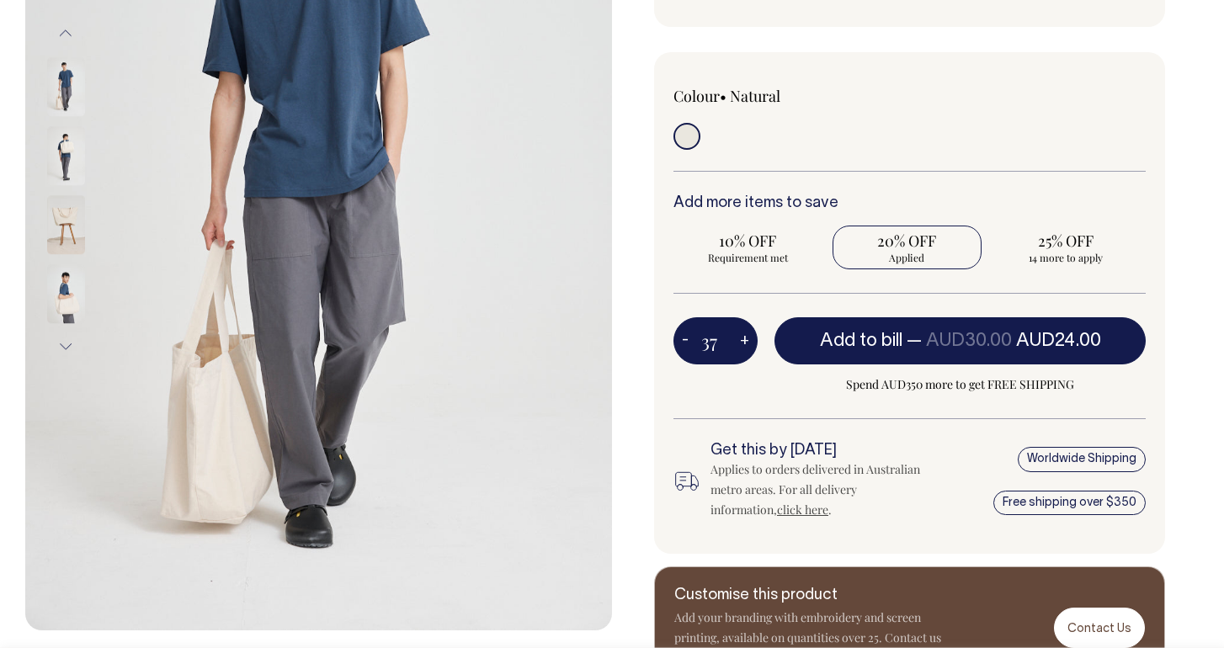
radio input "true"
type input "37"
click at [737, 341] on button "+" at bounding box center [745, 341] width 26 height 34
type input "38"
radio input "true"
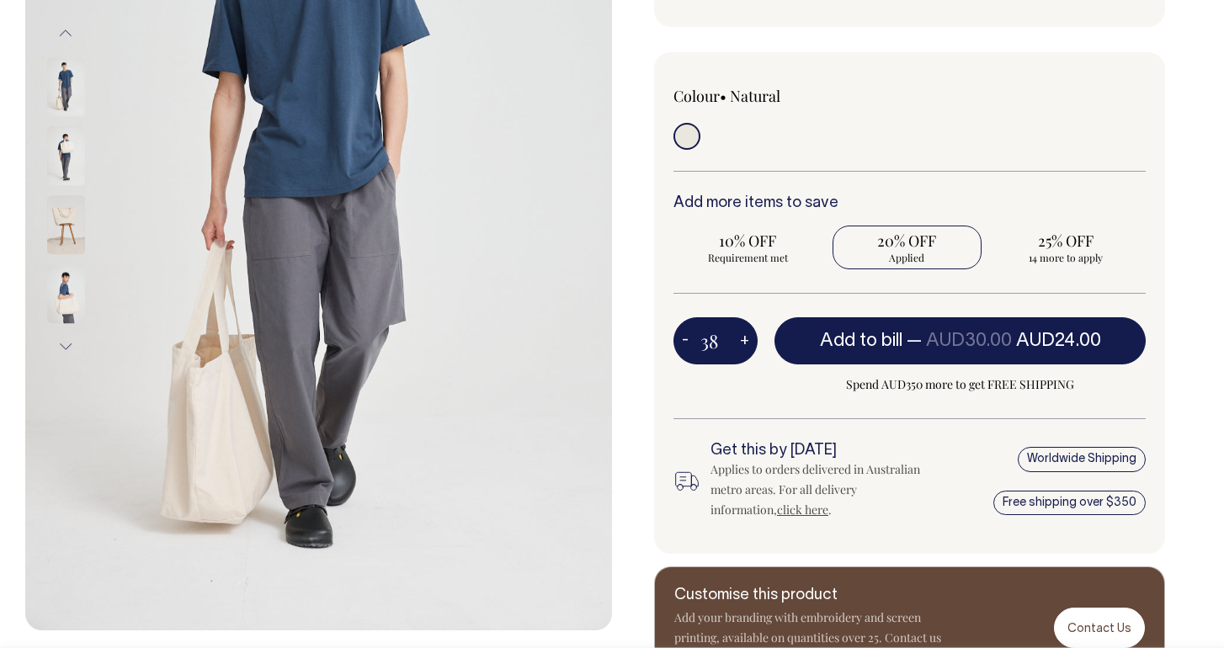
type input "38"
click at [737, 341] on button "+" at bounding box center [745, 341] width 26 height 34
type input "39"
radio input "true"
type input "39"
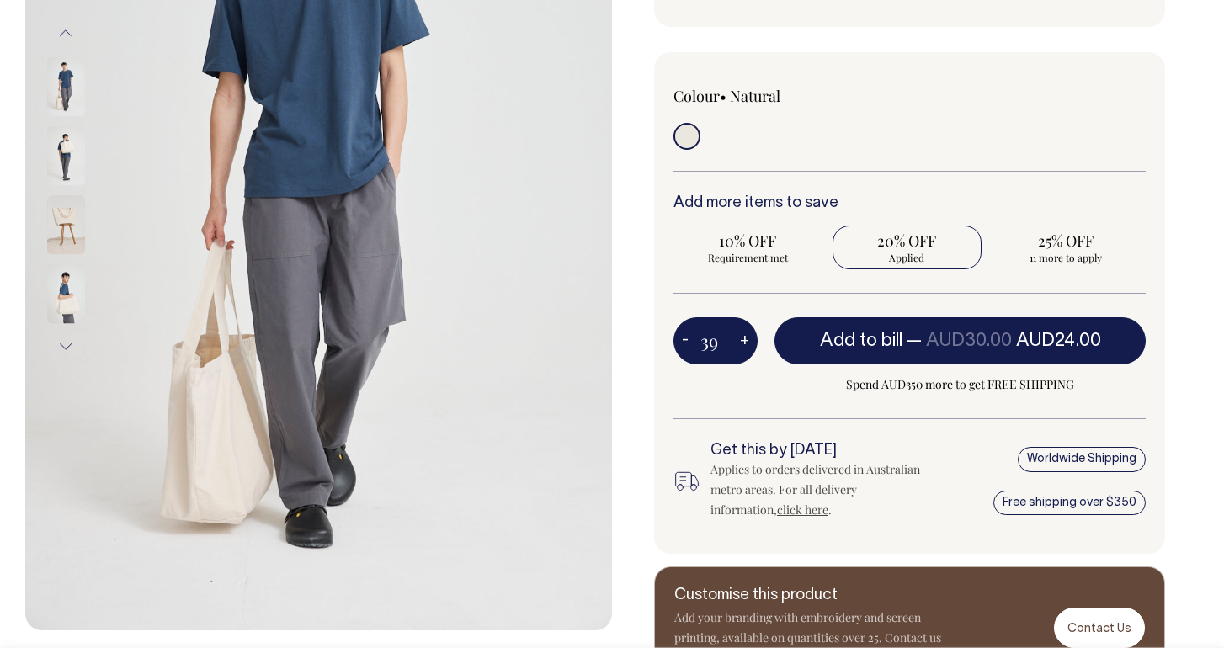
click at [737, 341] on button "+" at bounding box center [745, 341] width 26 height 34
type input "40"
radio input "true"
type input "40"
click at [737, 341] on button "+" at bounding box center [745, 341] width 26 height 34
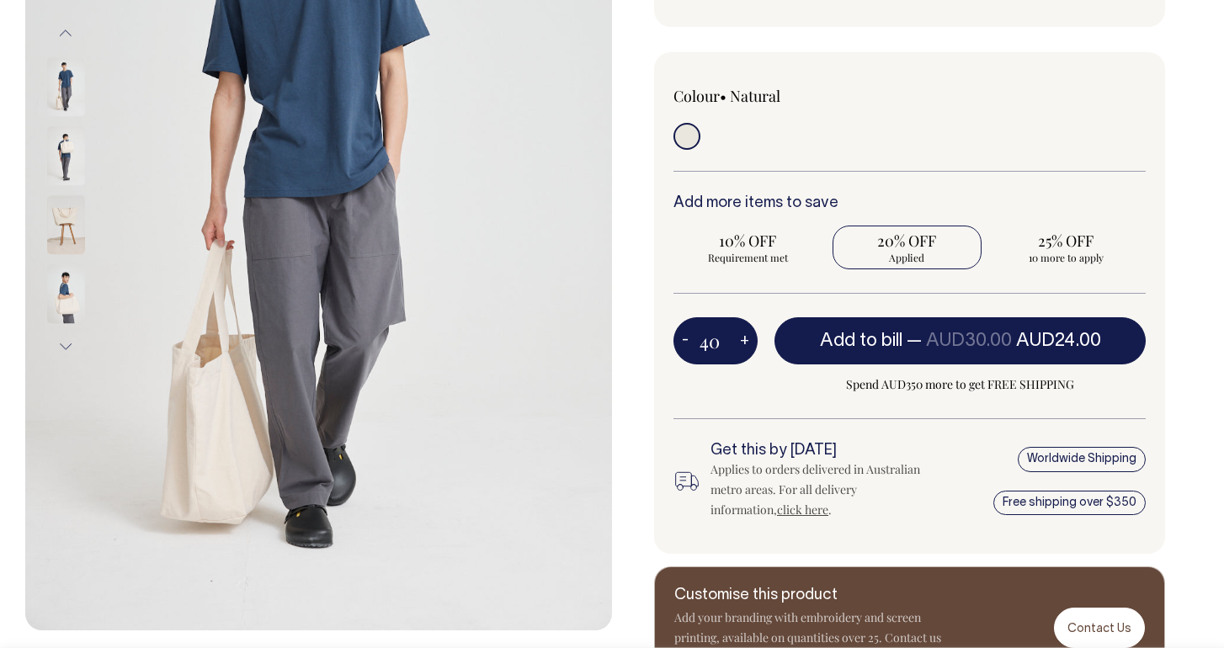
type input "41"
radio input "true"
type input "41"
click at [737, 341] on button "+" at bounding box center [745, 341] width 26 height 34
type input "42"
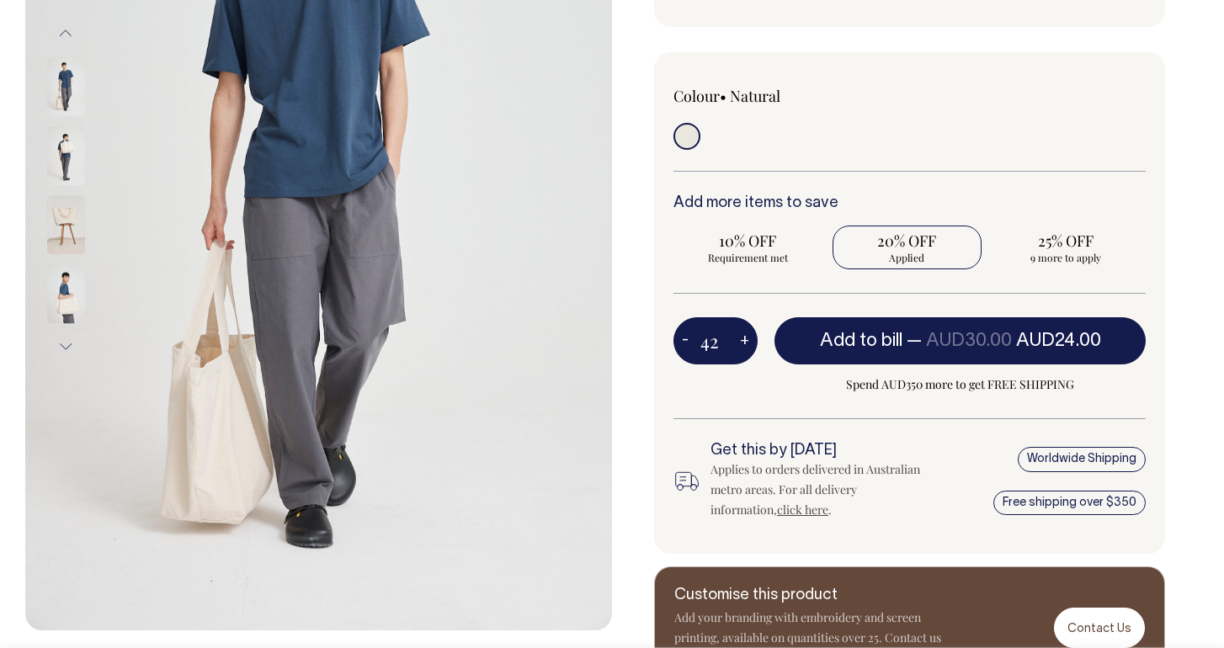
radio input "true"
type input "42"
click at [737, 341] on button "+" at bounding box center [745, 341] width 26 height 34
type input "43"
radio input "true"
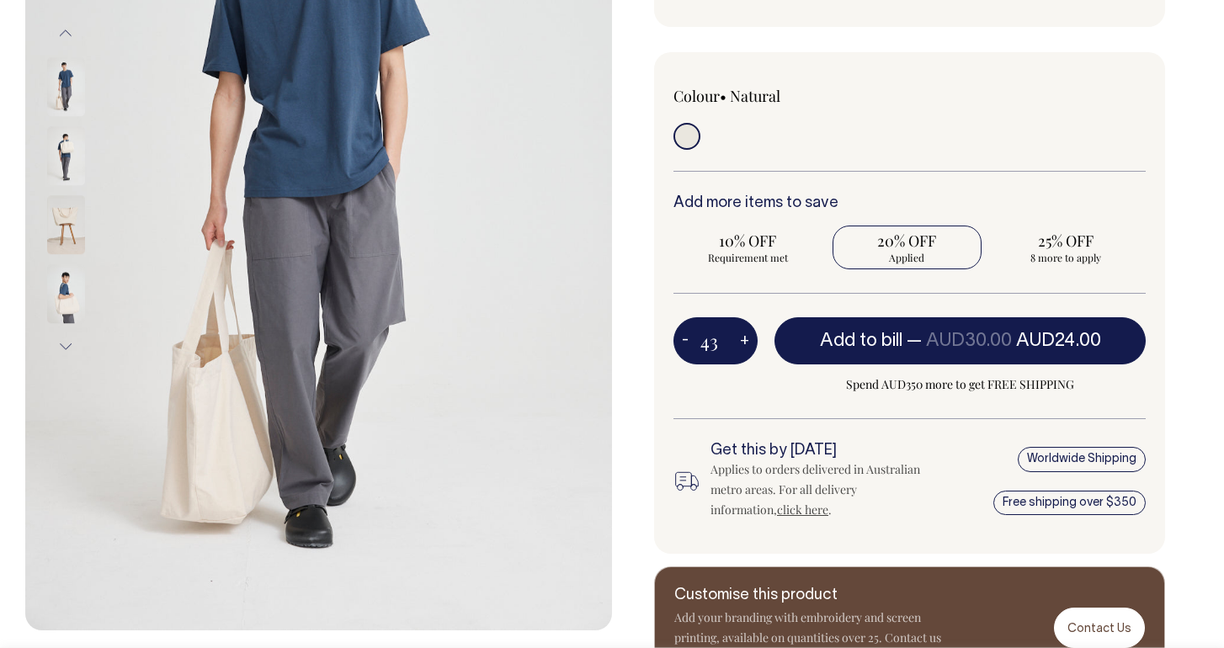
type input "43"
click at [737, 341] on button "+" at bounding box center [745, 341] width 26 height 34
type input "44"
radio input "true"
type input "44"
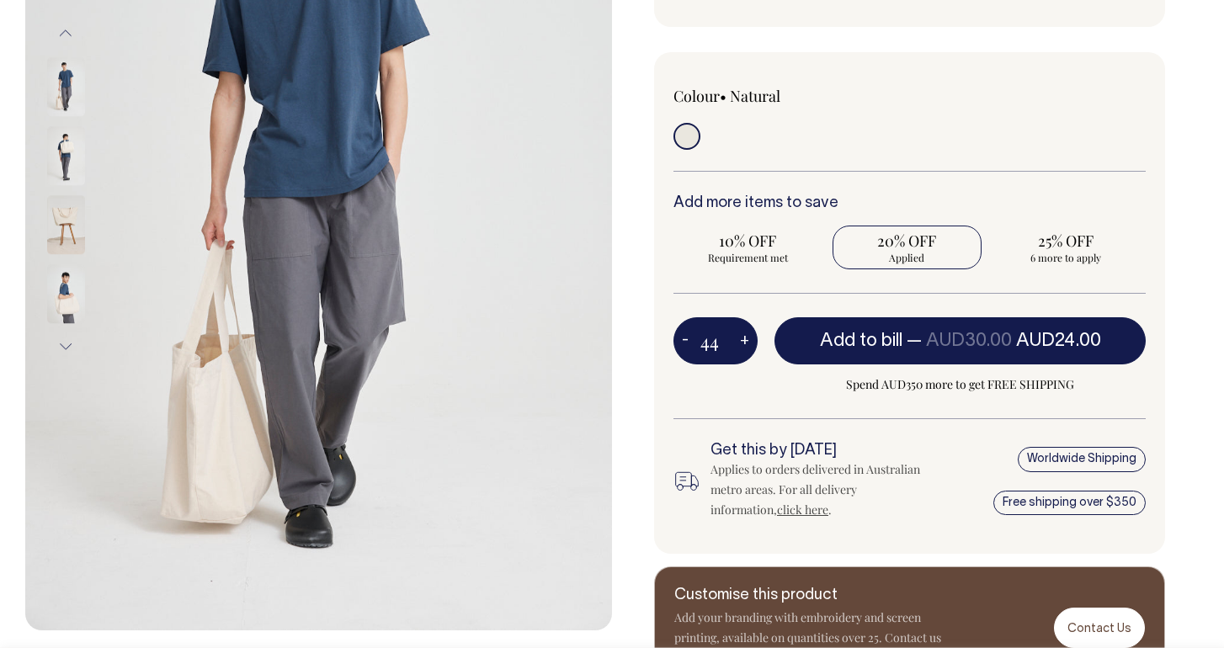
click at [737, 341] on button "+" at bounding box center [745, 341] width 26 height 34
type input "45"
radio input "true"
type input "45"
click at [737, 341] on button "+" at bounding box center [745, 341] width 26 height 34
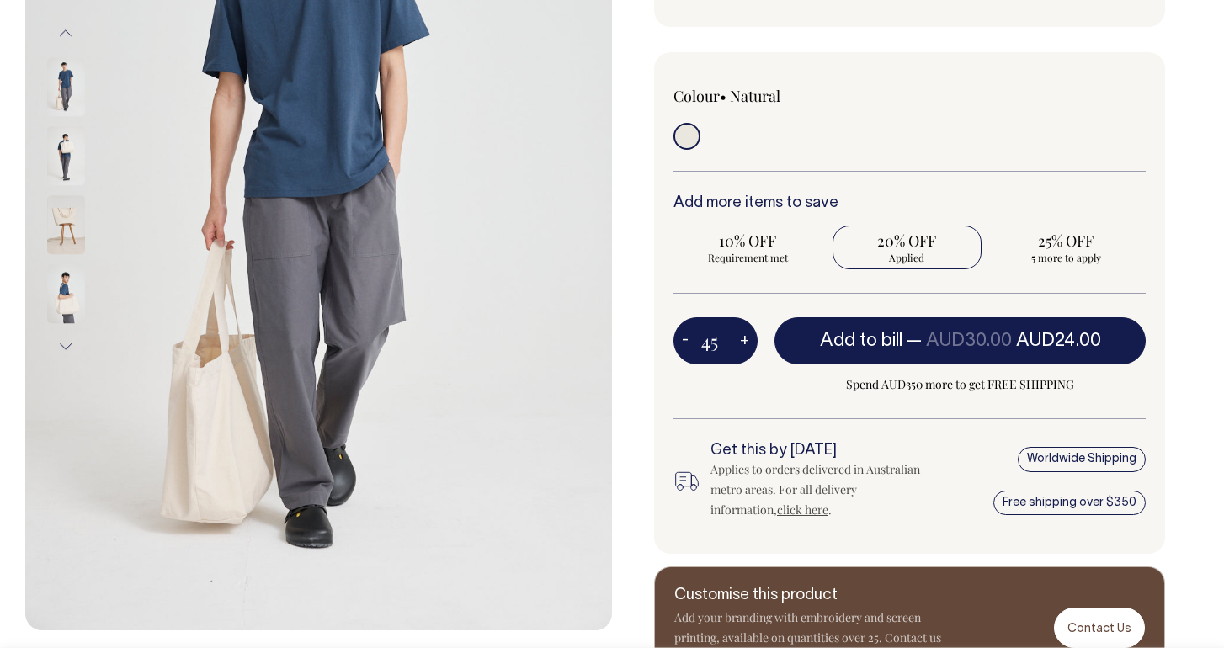
type input "46"
radio input "true"
type input "46"
click at [737, 341] on button "+" at bounding box center [745, 341] width 26 height 34
type input "47"
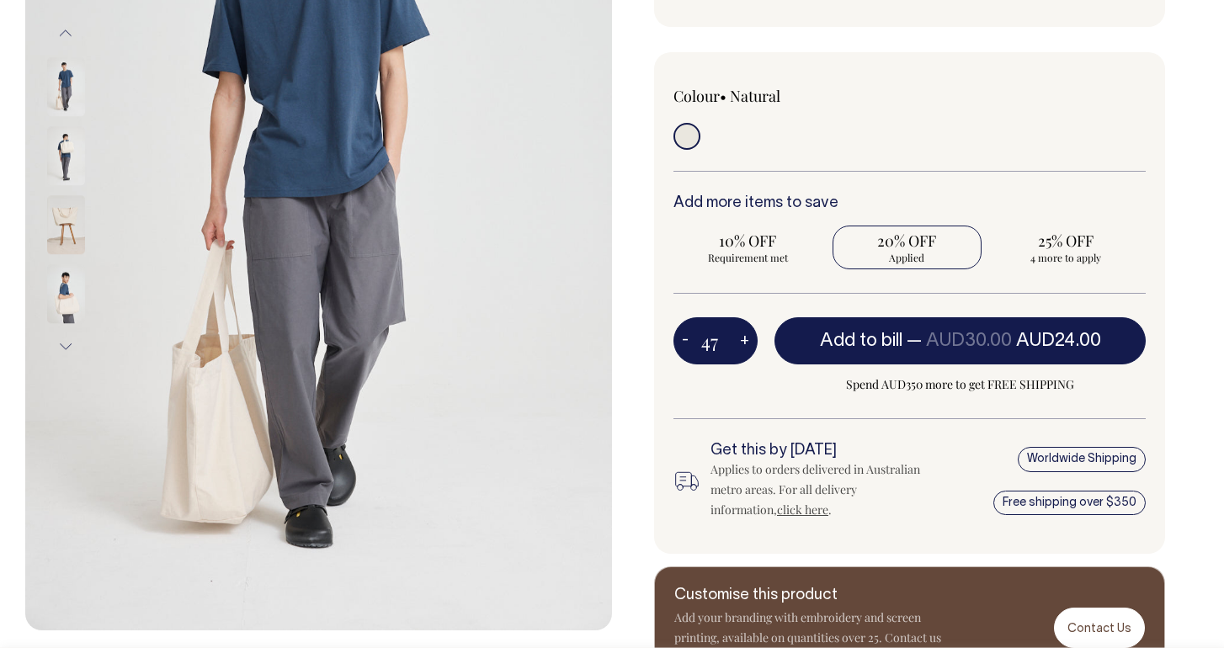
radio input "true"
type input "47"
click at [737, 341] on button "+" at bounding box center [745, 341] width 26 height 34
type input "48"
radio input "true"
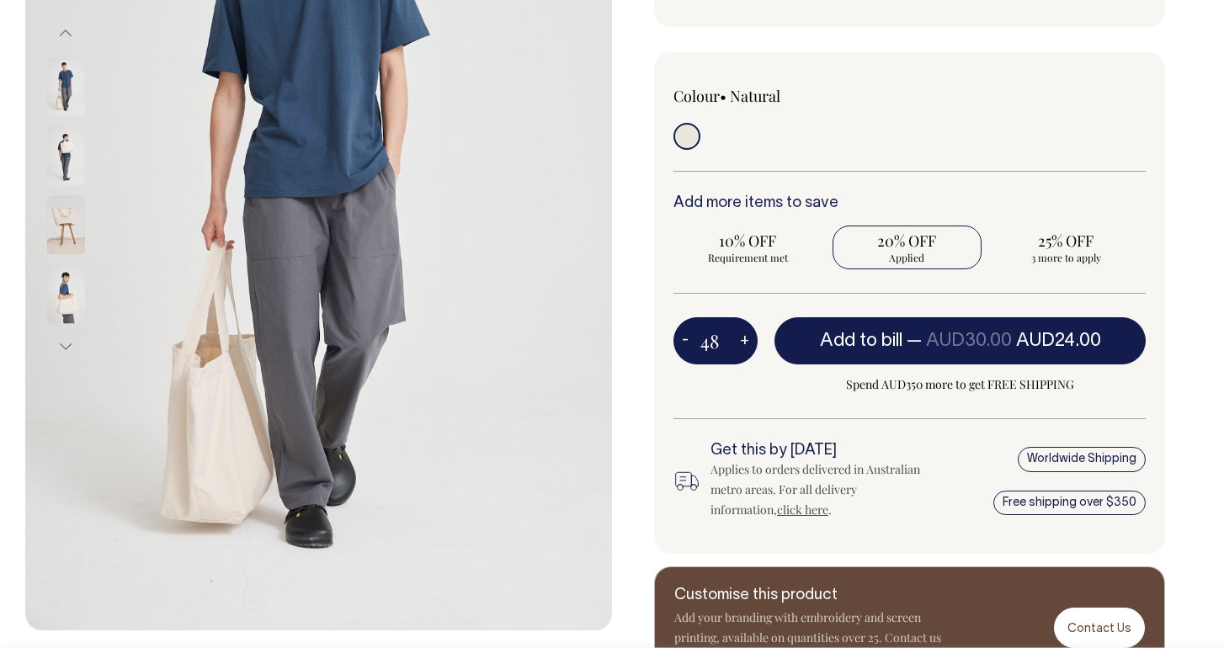
type input "48"
click at [737, 341] on button "+" at bounding box center [745, 341] width 26 height 34
type input "49"
radio input "true"
type input "49"
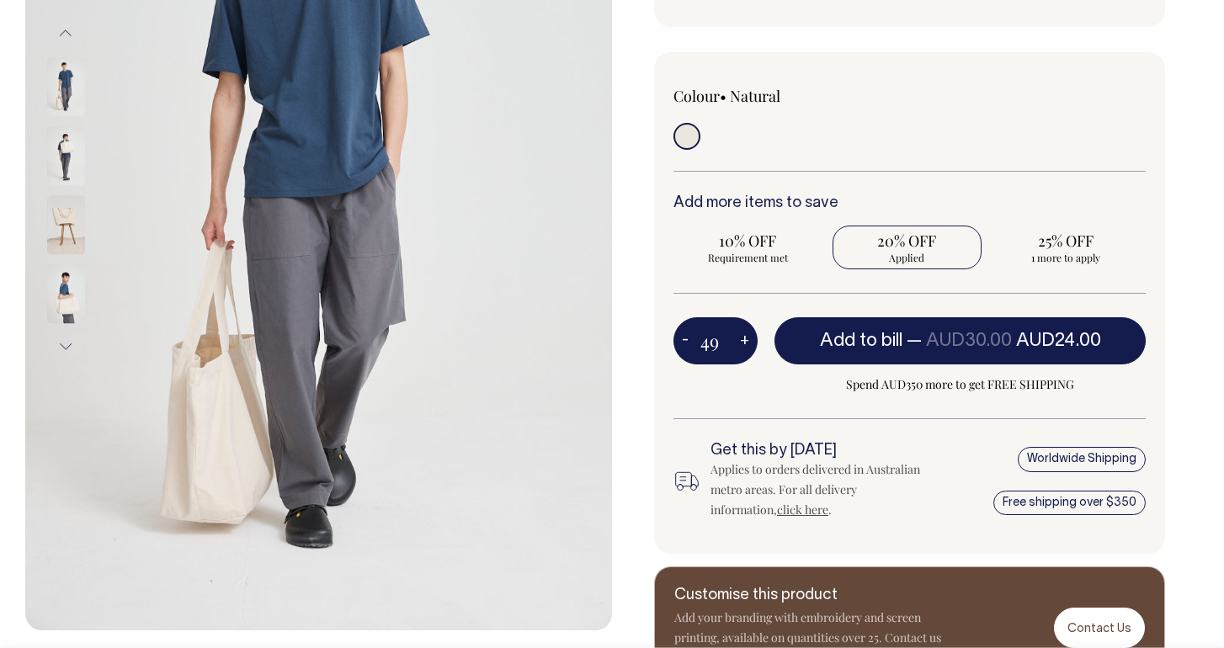
click at [737, 341] on button "+" at bounding box center [745, 341] width 26 height 34
type input "50"
radio input "false"
radio input "true"
type input "50"
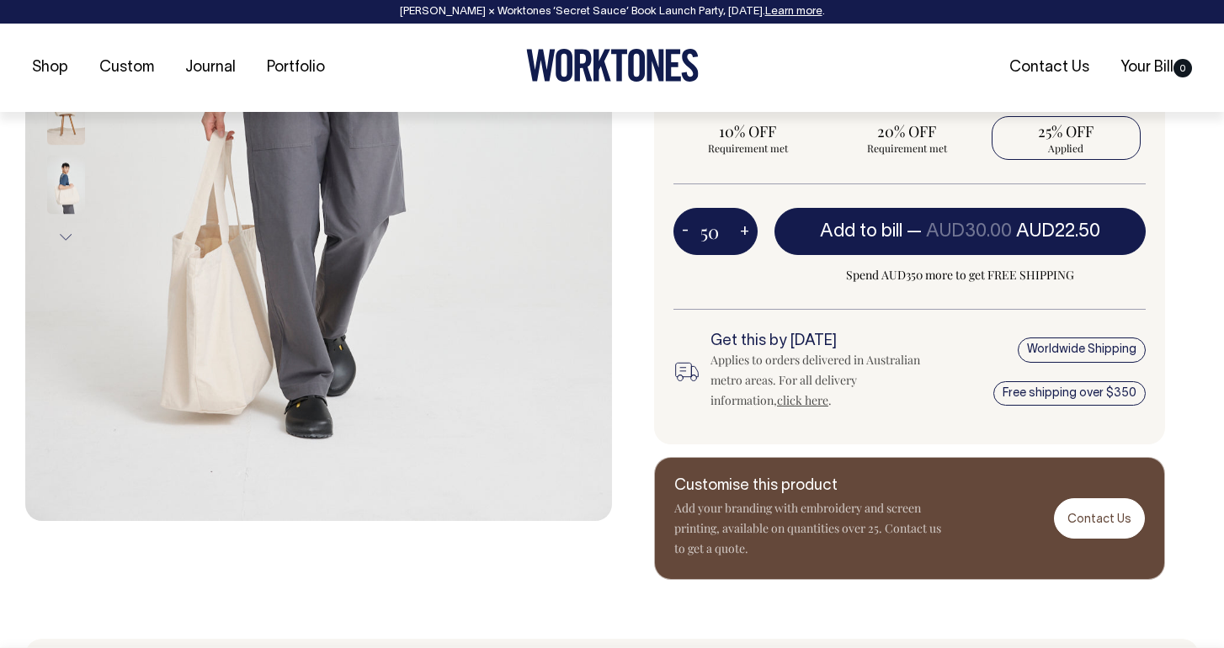
scroll to position [472, 0]
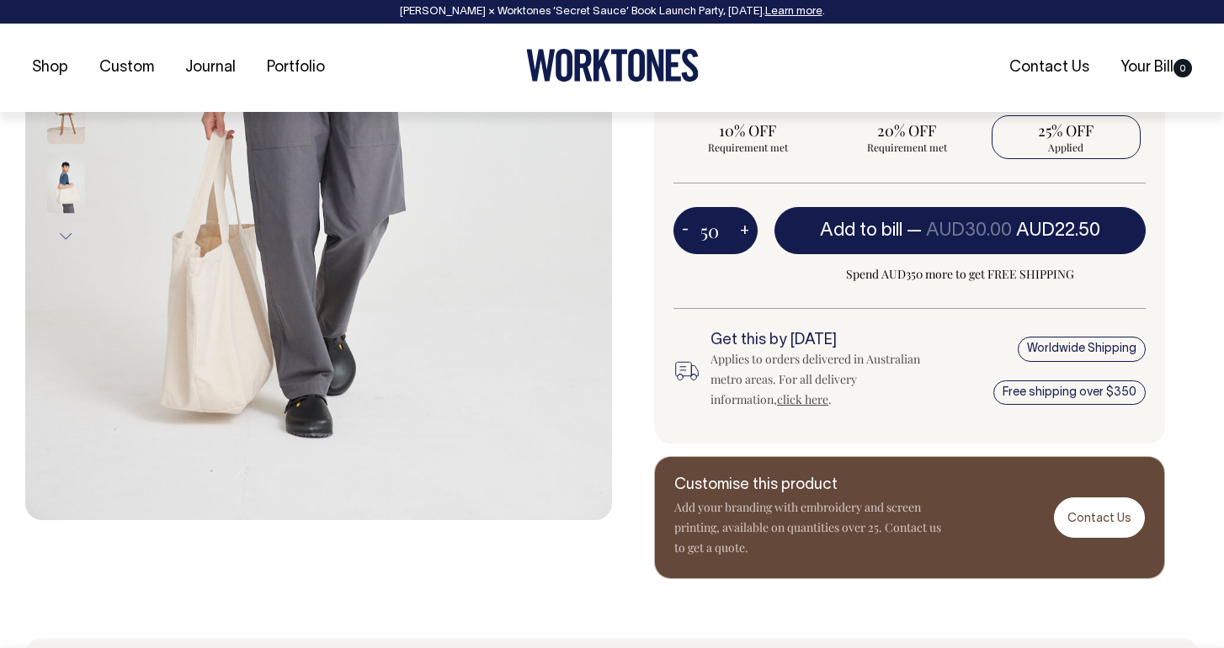
click at [853, 545] on p "Add your branding with embroidery and screen printing, available on quantities …" at bounding box center [808, 528] width 269 height 61
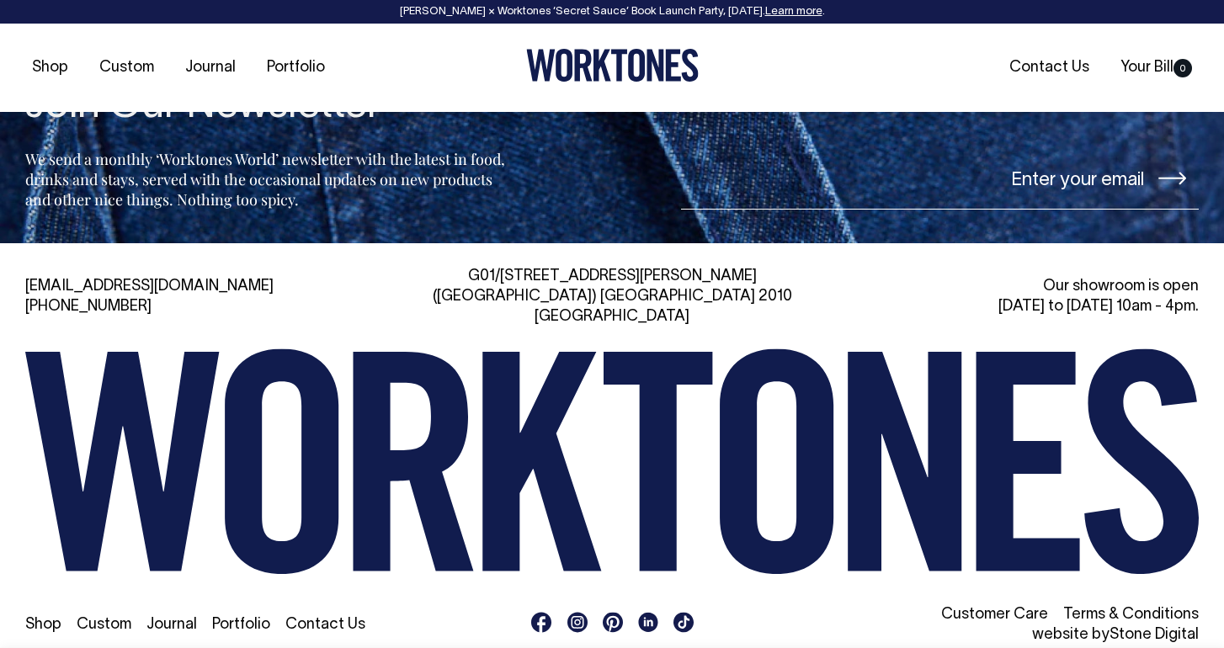
scroll to position [2560, 0]
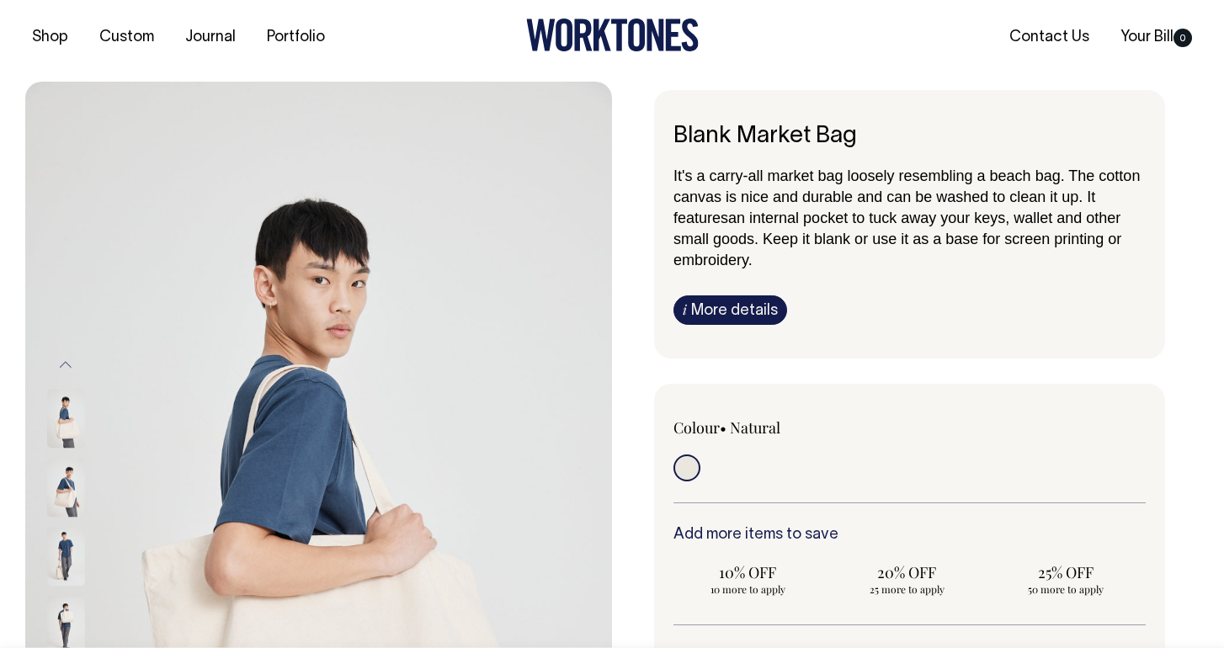
scroll to position [31, 0]
